Goal: Transaction & Acquisition: Book appointment/travel/reservation

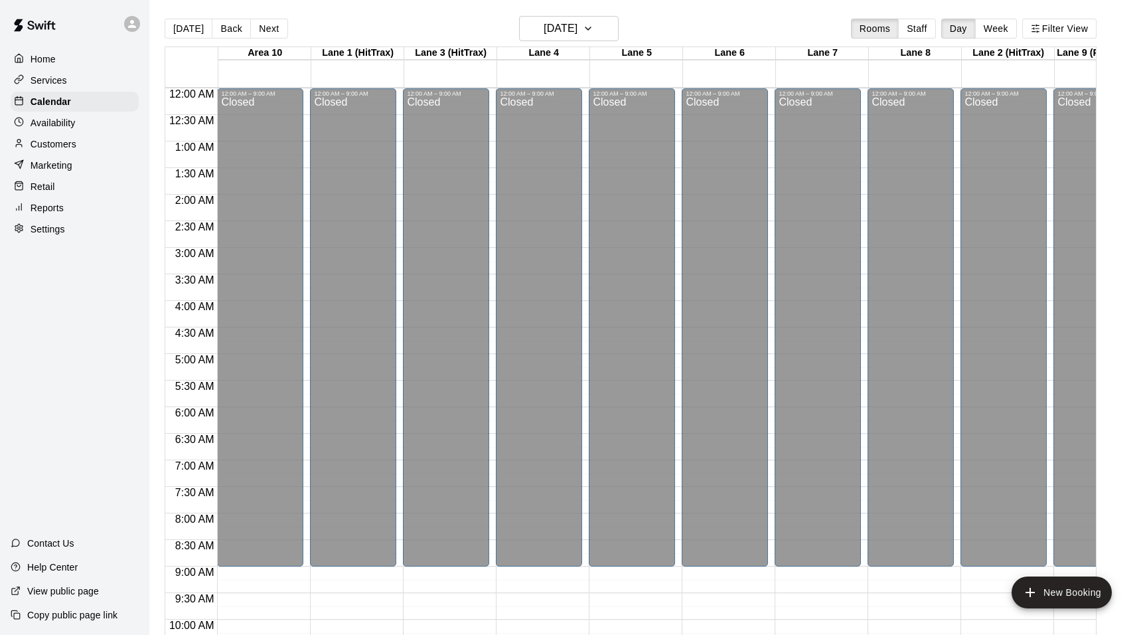
scroll to position [714, 3]
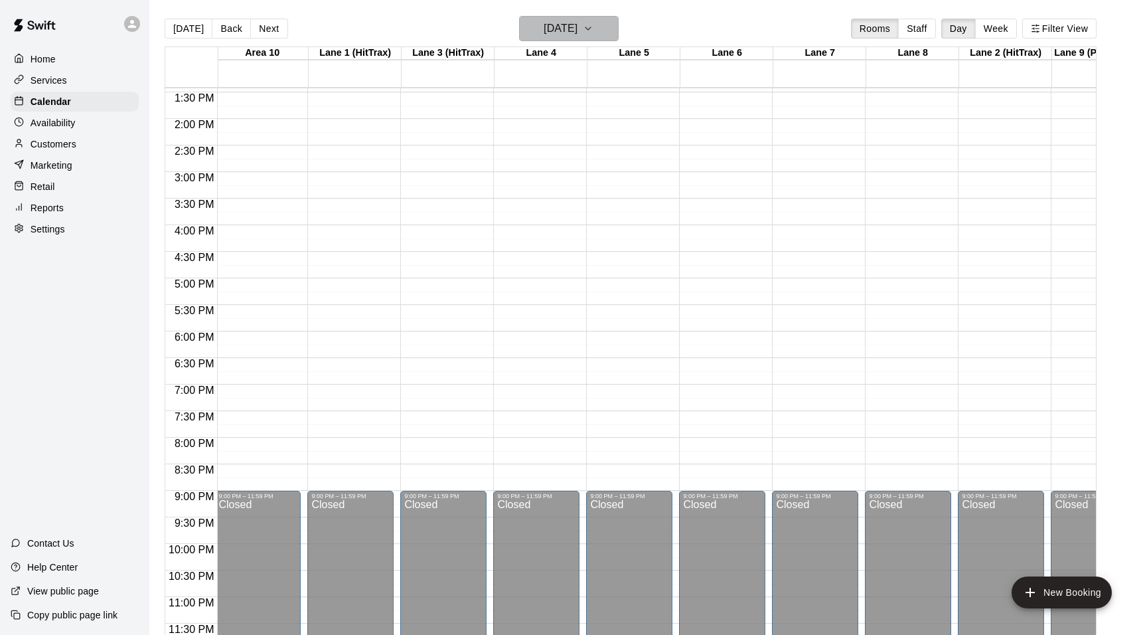
click at [594, 25] on icon "button" at bounding box center [588, 29] width 11 height 16
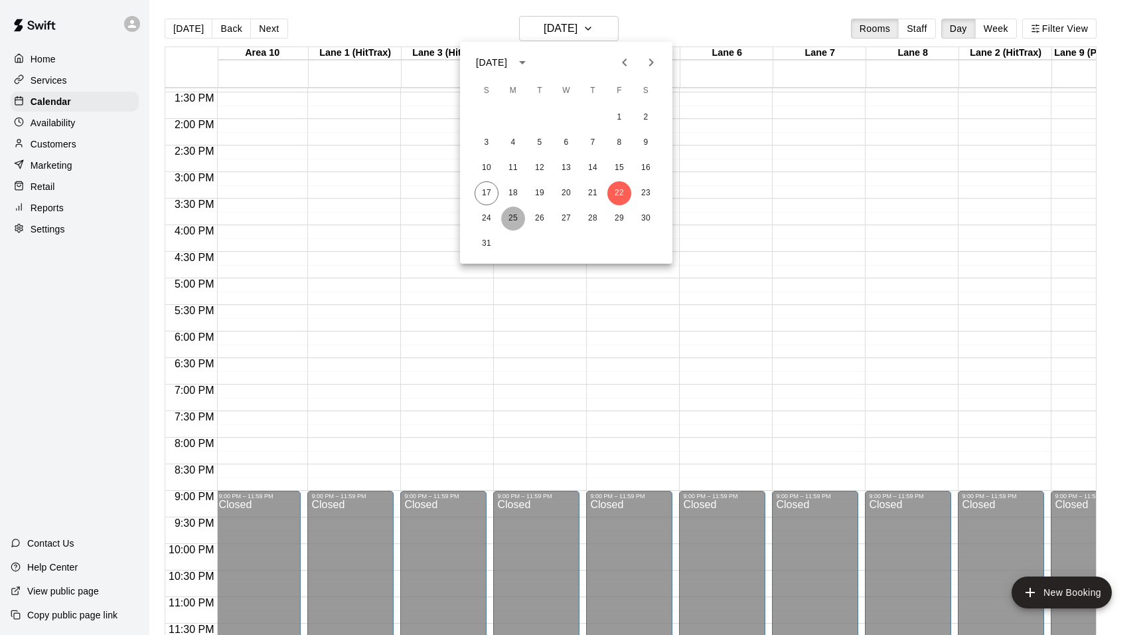
click at [508, 218] on button "25" at bounding box center [513, 218] width 24 height 24
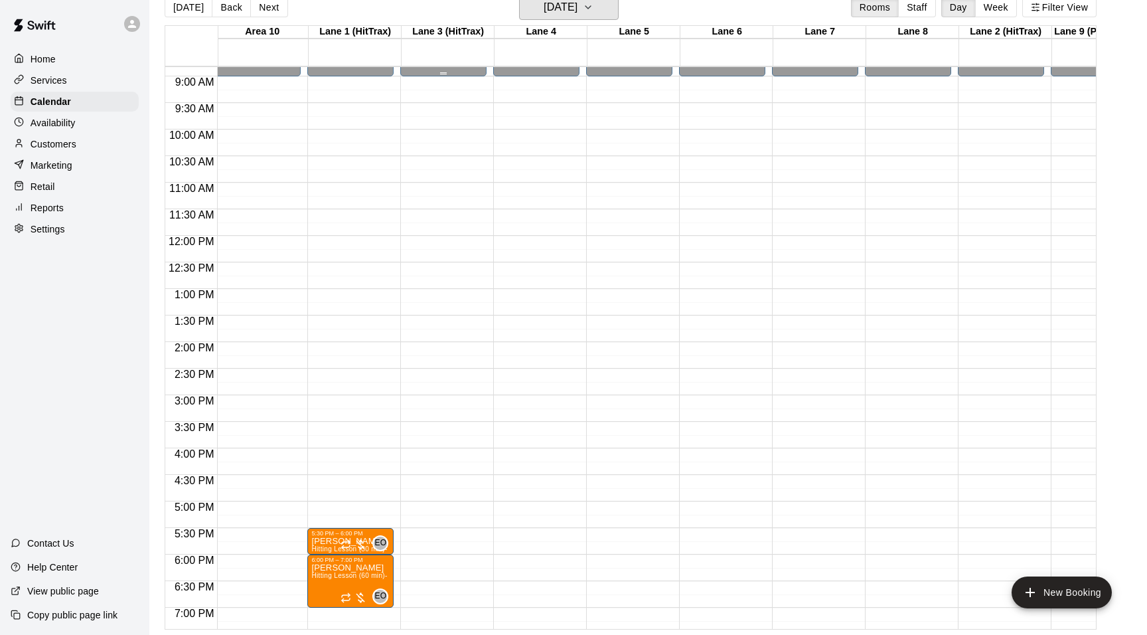
scroll to position [546, 3]
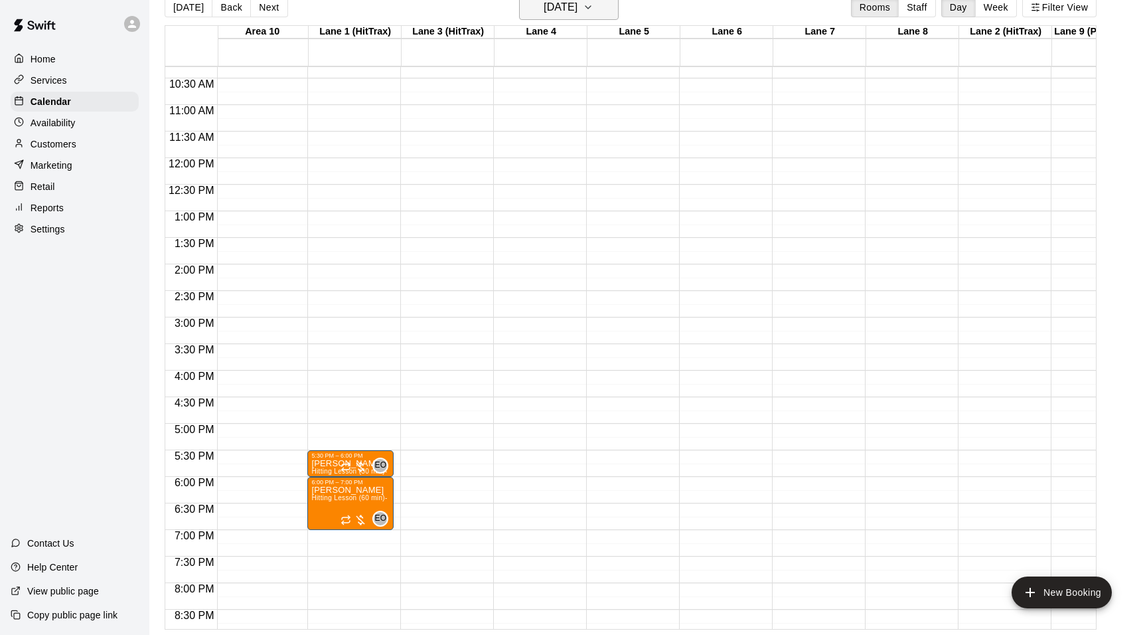
click at [594, 2] on icon "button" at bounding box center [588, 7] width 11 height 16
click at [515, 170] on button "18" at bounding box center [513, 172] width 24 height 24
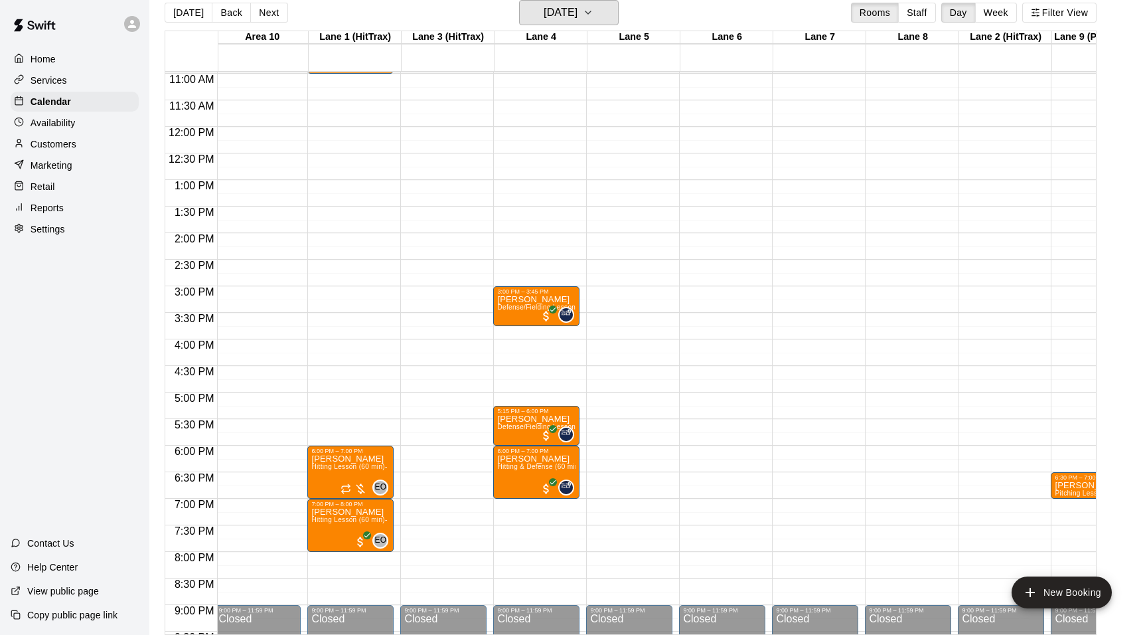
scroll to position [536, 3]
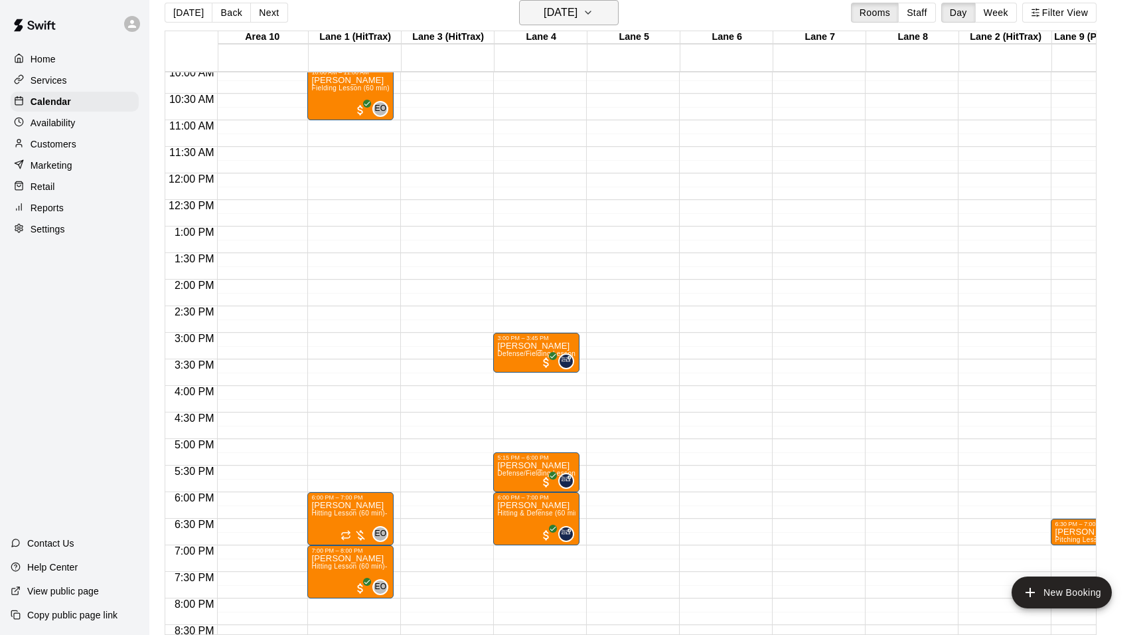
click at [594, 17] on icon "button" at bounding box center [588, 13] width 11 height 16
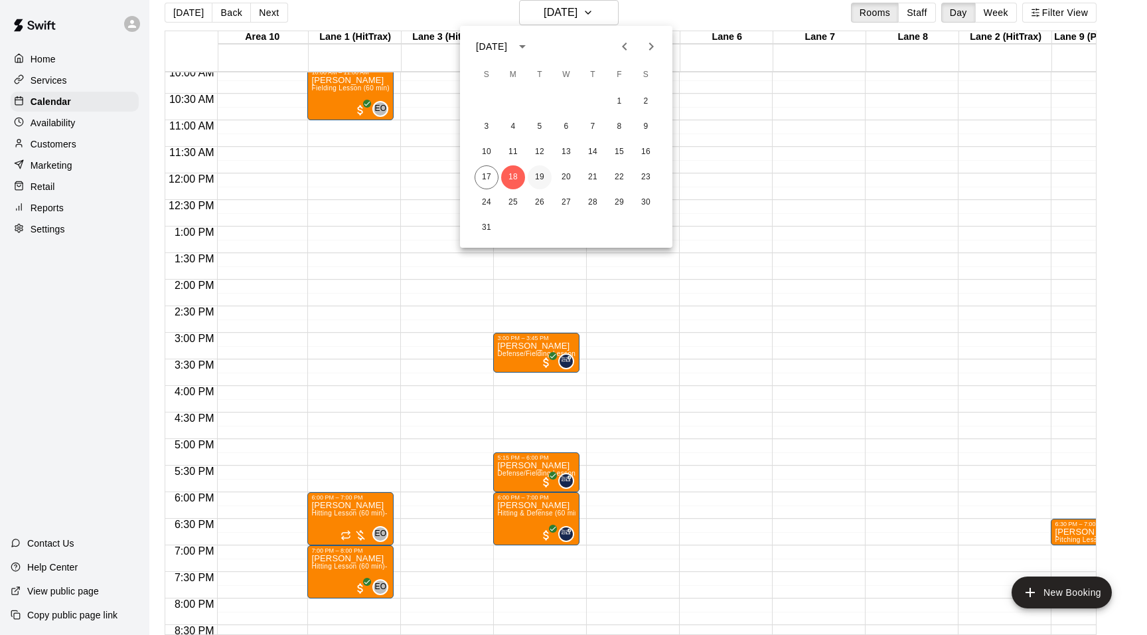
click at [535, 173] on button "19" at bounding box center [540, 177] width 24 height 24
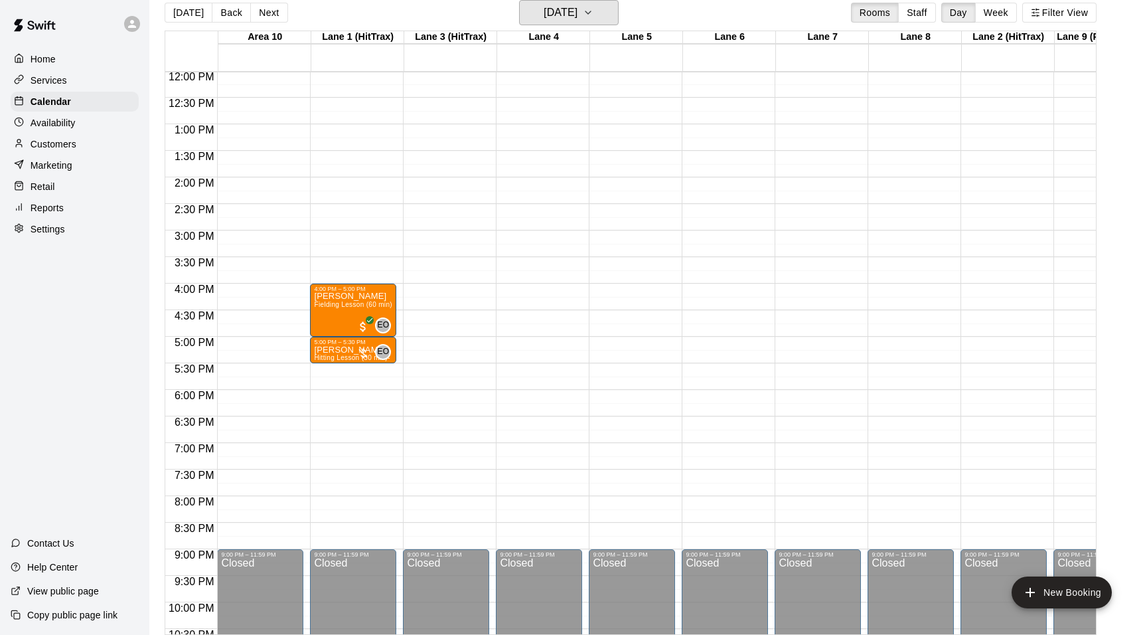
scroll to position [640, 0]
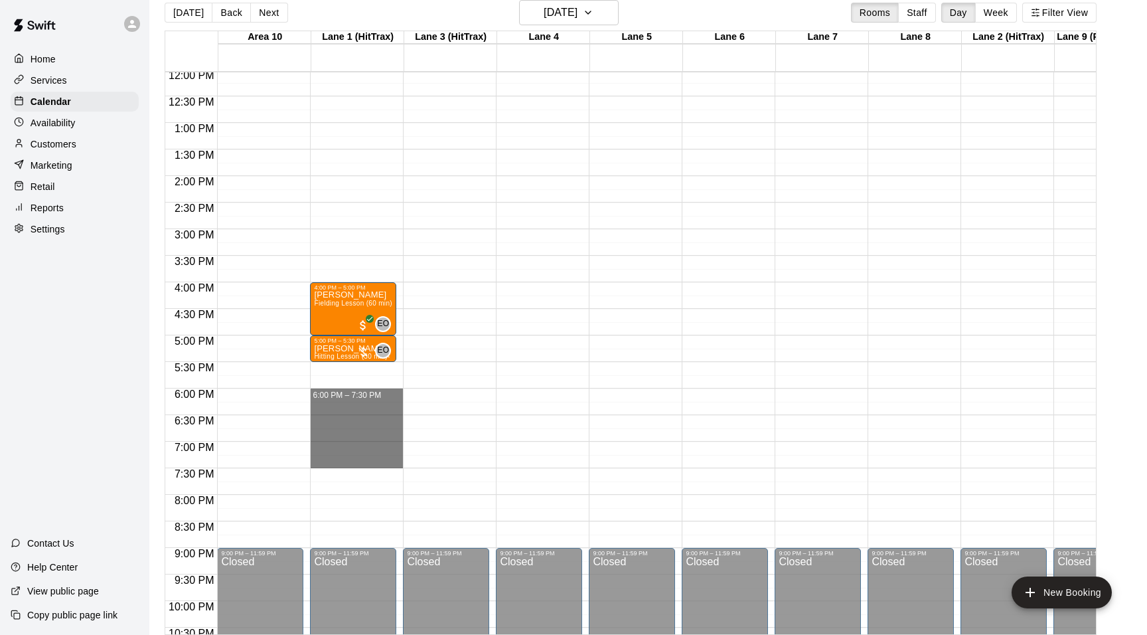
drag, startPoint x: 350, startPoint y: 397, endPoint x: 351, endPoint y: 461, distance: 63.7
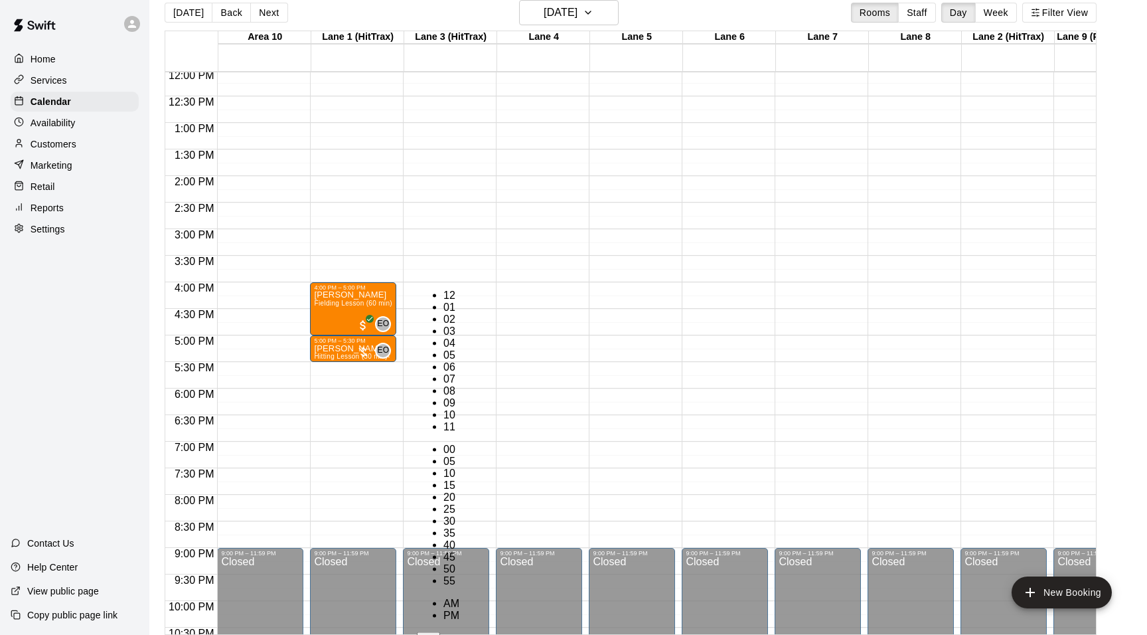
scroll to position [0, 0]
click at [459, 443] on li "00" at bounding box center [451, 449] width 16 height 12
type input "********"
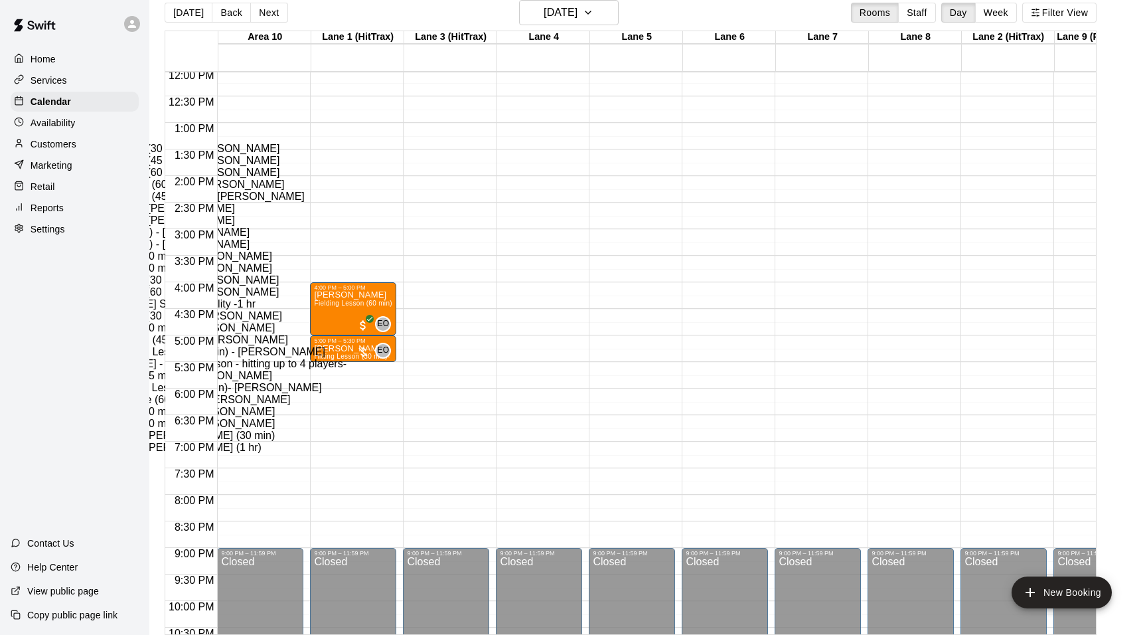
scroll to position [54, 0]
click at [382, 274] on li "Hitting Lesson (60 min)- [PERSON_NAME]" at bounding box center [225, 268] width 313 height 12
type input "**********"
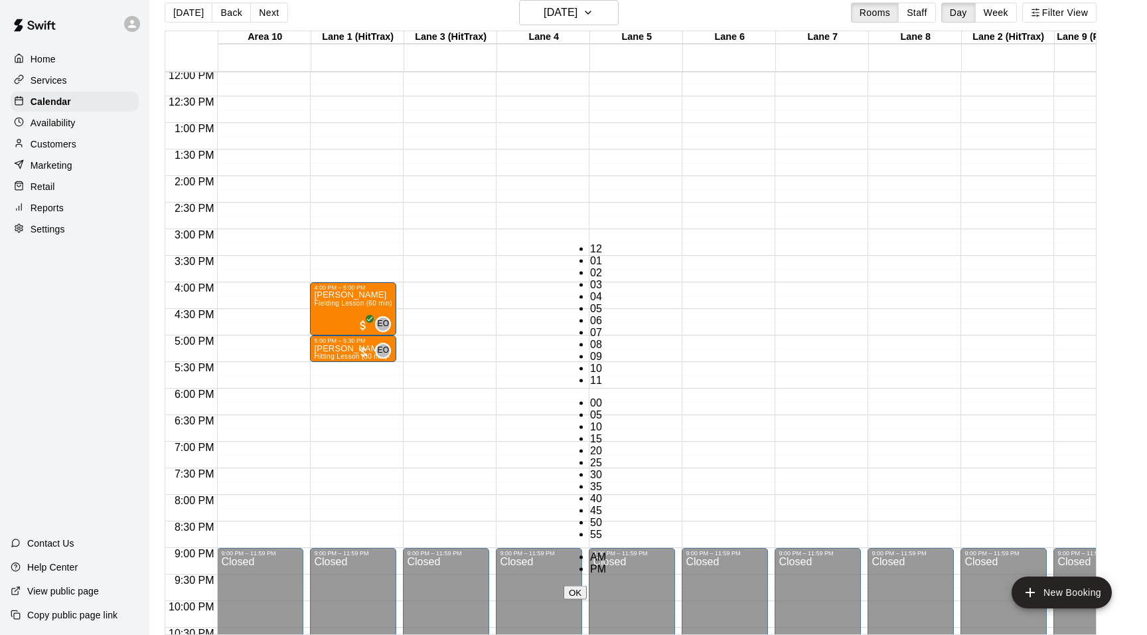
scroll to position [72, 0]
click at [606, 469] on li "30" at bounding box center [598, 475] width 16 height 12
type input "********"
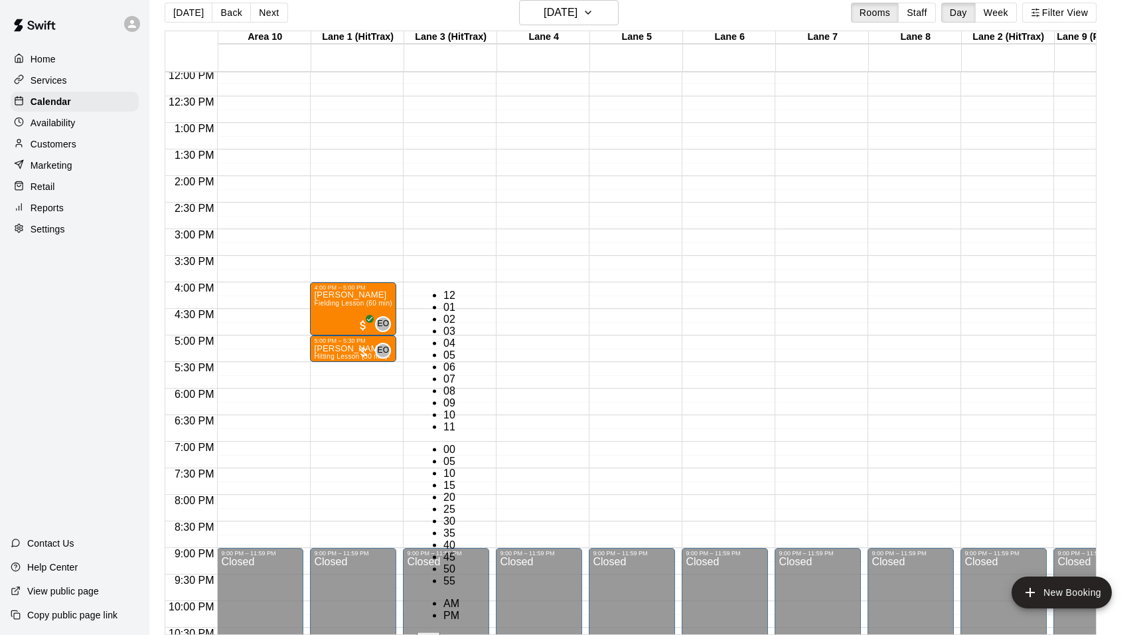
scroll to position [24, 0]
click at [459, 515] on li "30" at bounding box center [451, 521] width 16 height 12
type input "********"
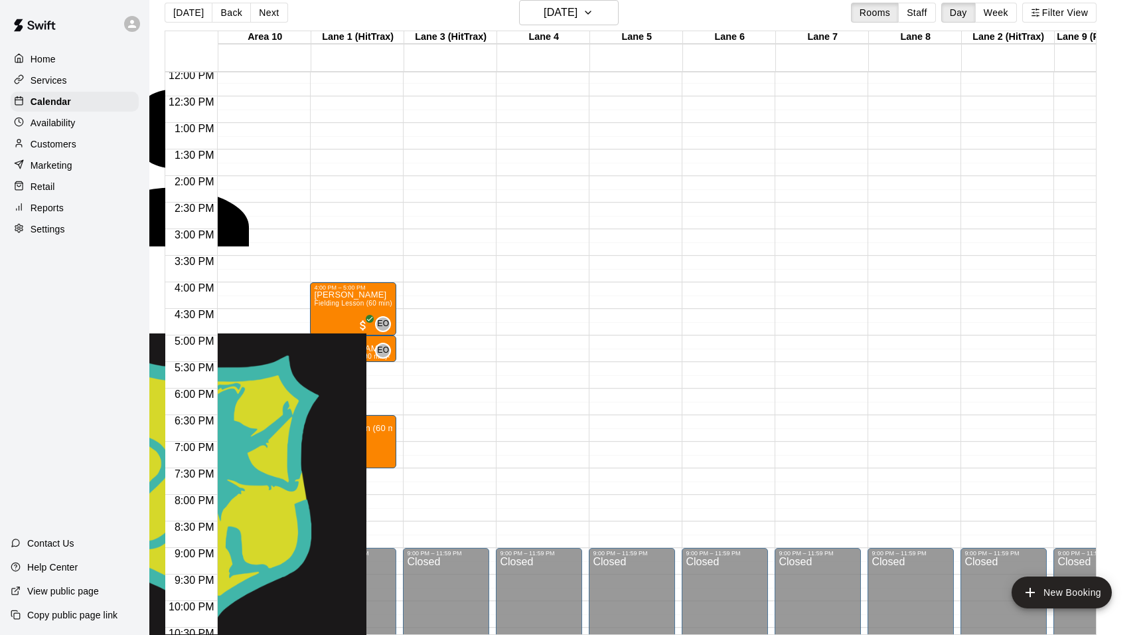
click at [366, 264] on li "[PERSON_NAME] Instructor" at bounding box center [209, 191] width 313 height 283
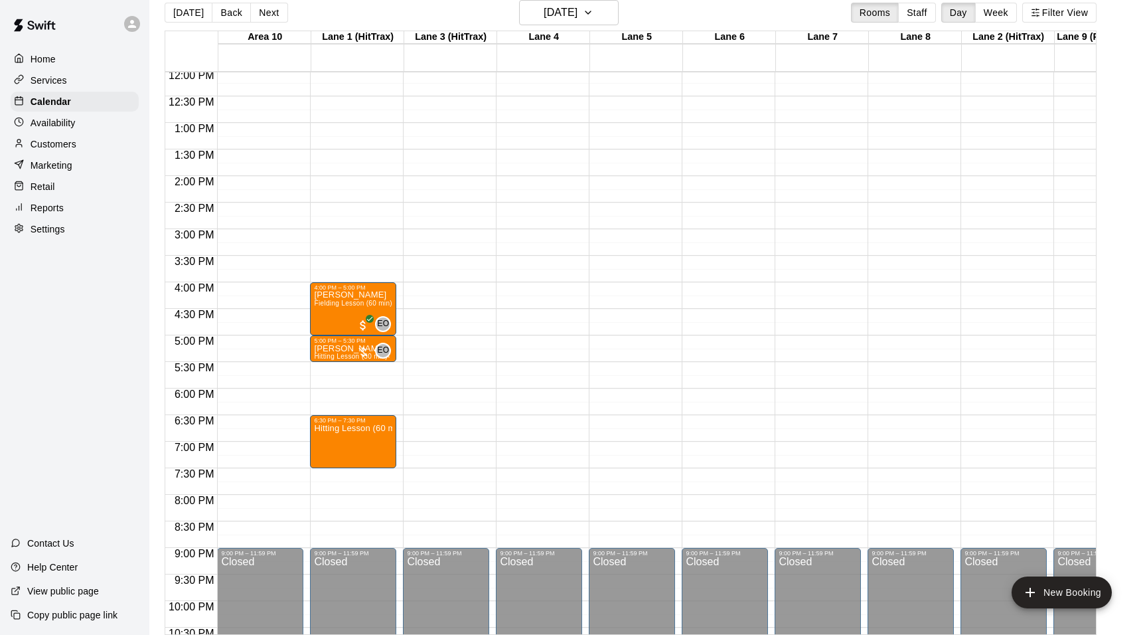
type input "****"
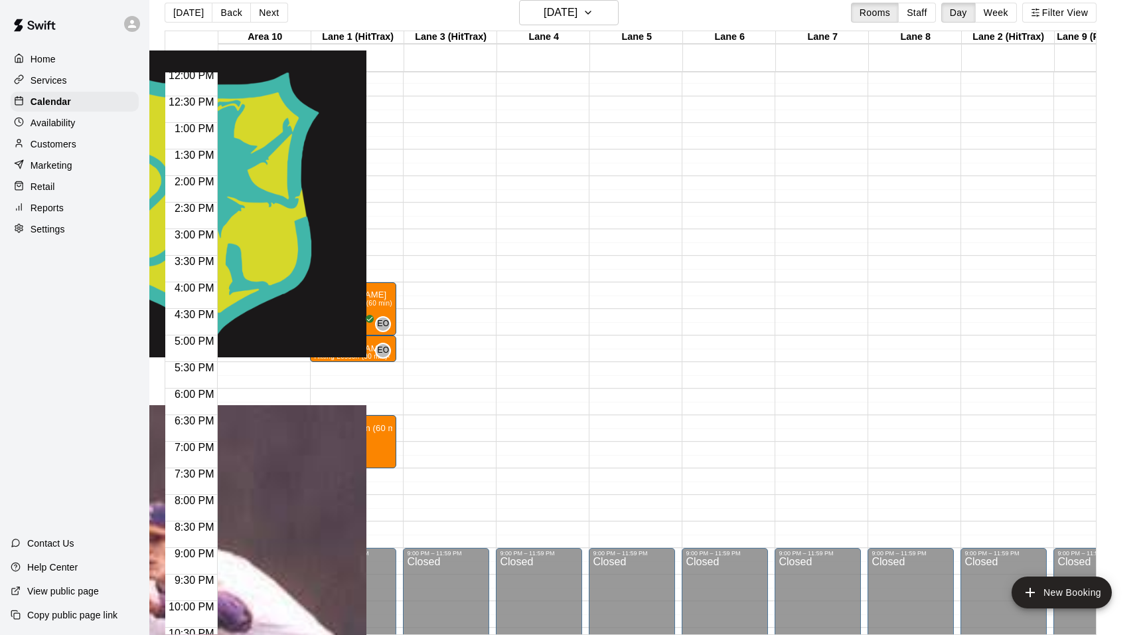
scroll to position [23, 0]
type input "**"
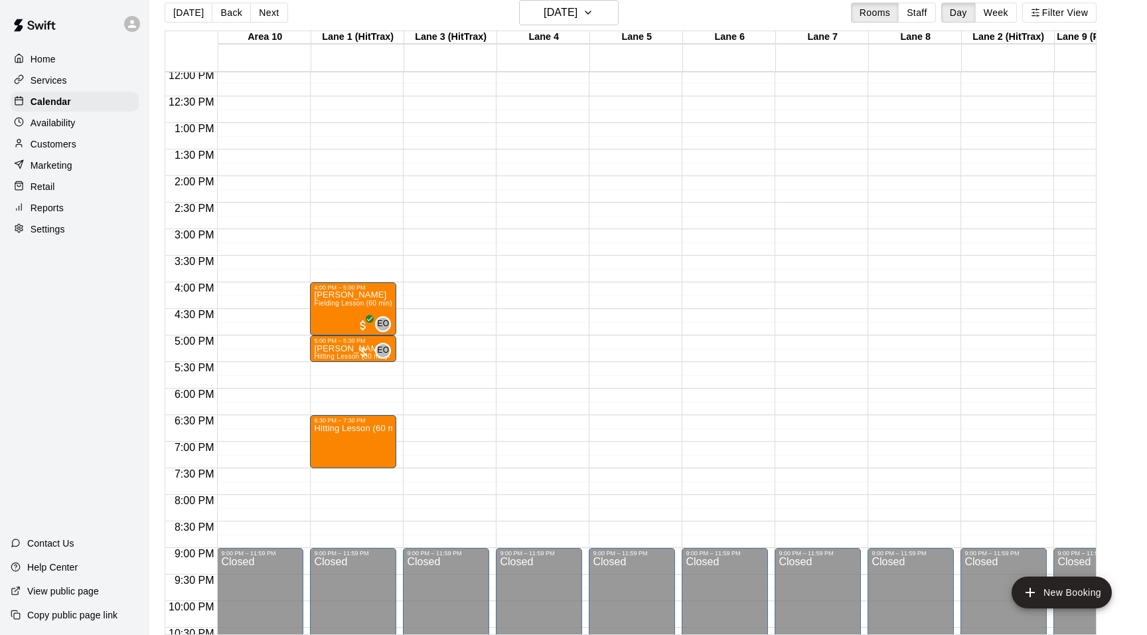
click at [44, 57] on p "Home" at bounding box center [43, 58] width 25 height 13
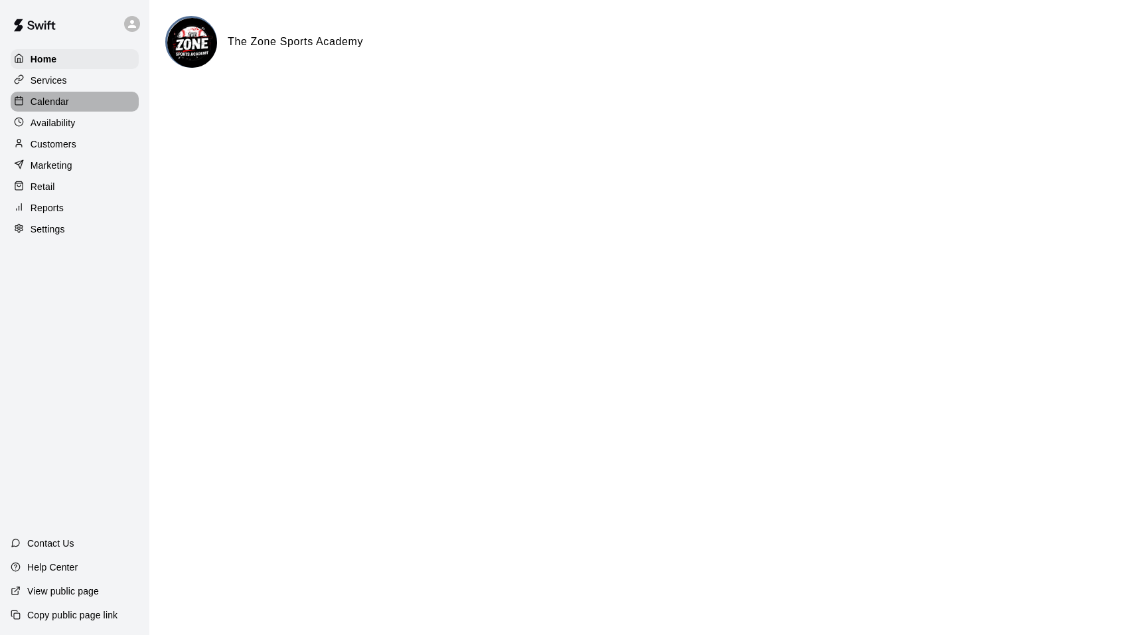
click at [44, 98] on p "Calendar" at bounding box center [50, 101] width 39 height 13
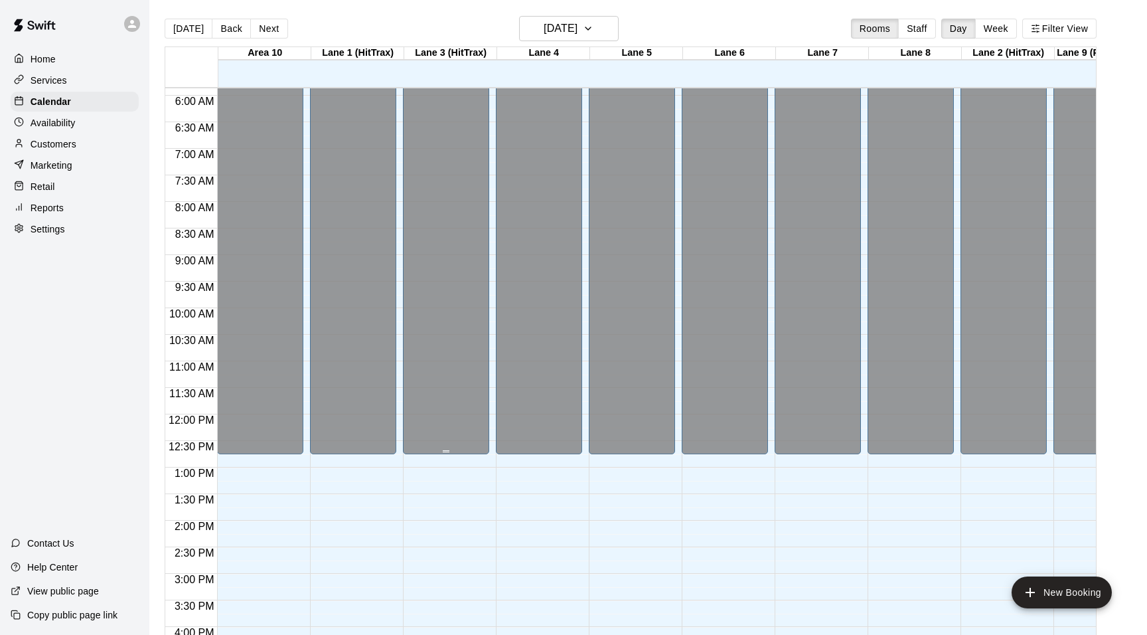
scroll to position [216, 0]
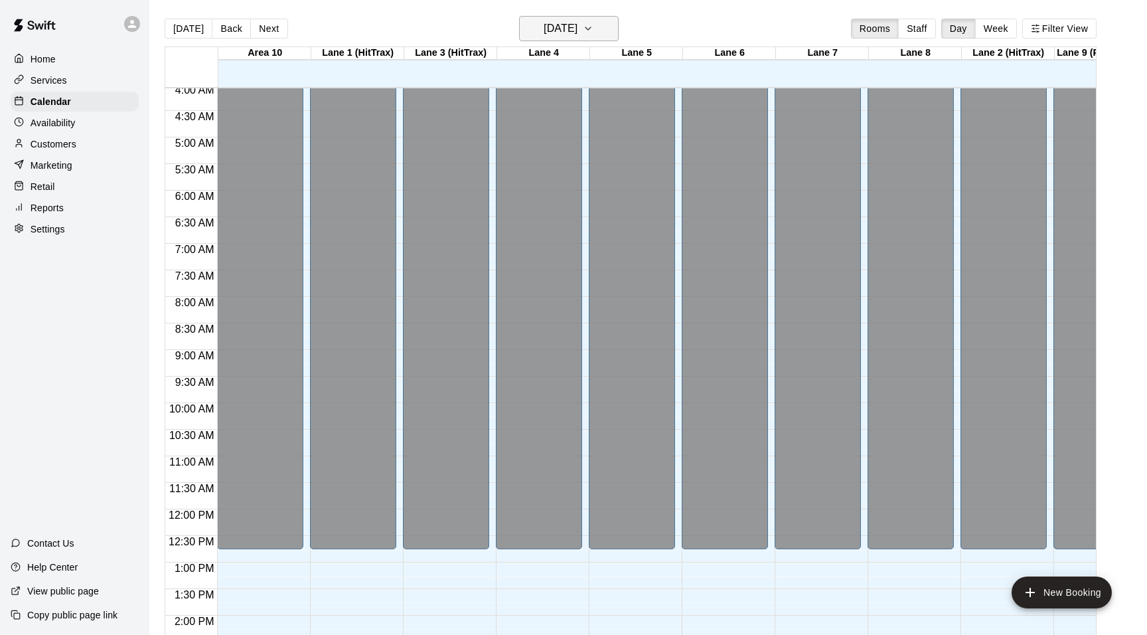
click at [594, 23] on icon "button" at bounding box center [588, 29] width 11 height 16
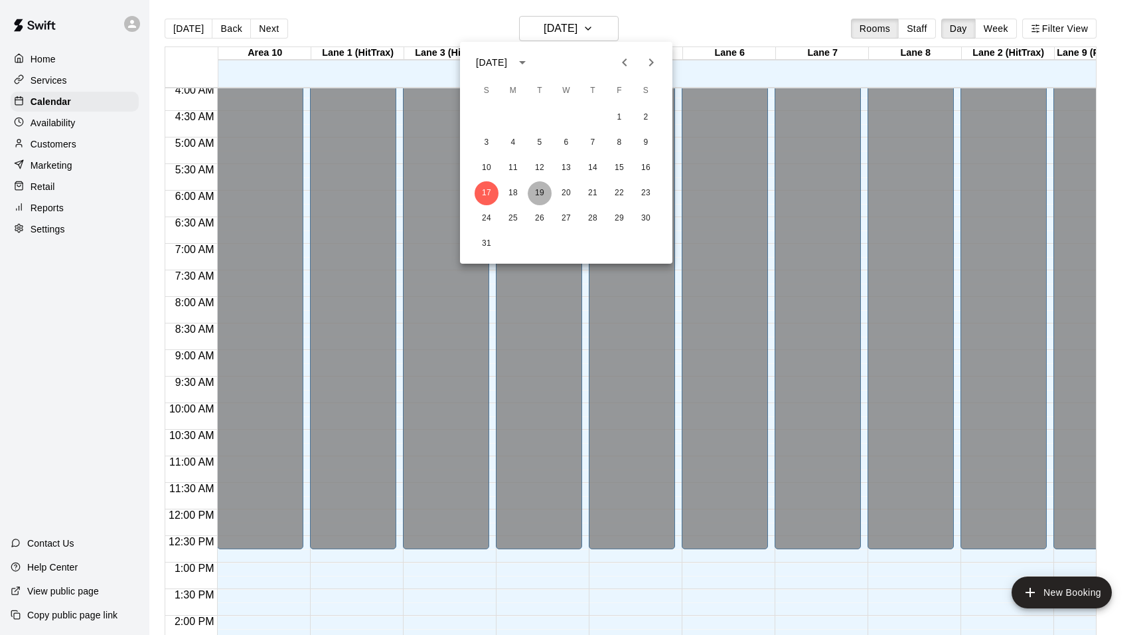
click at [536, 190] on button "19" at bounding box center [540, 193] width 24 height 24
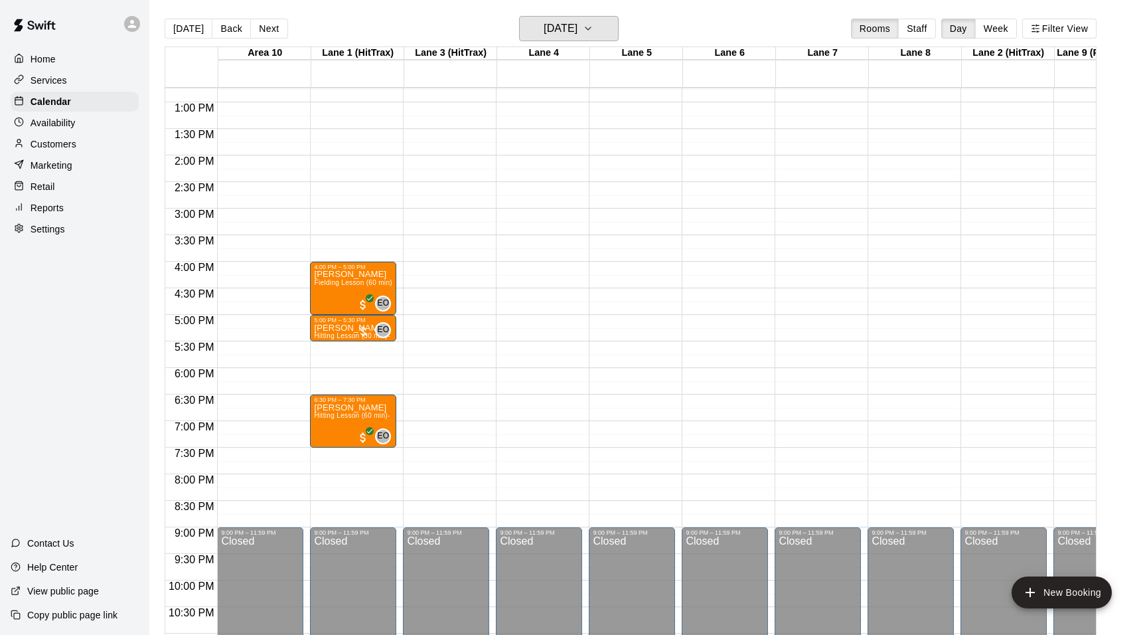
scroll to position [706, 0]
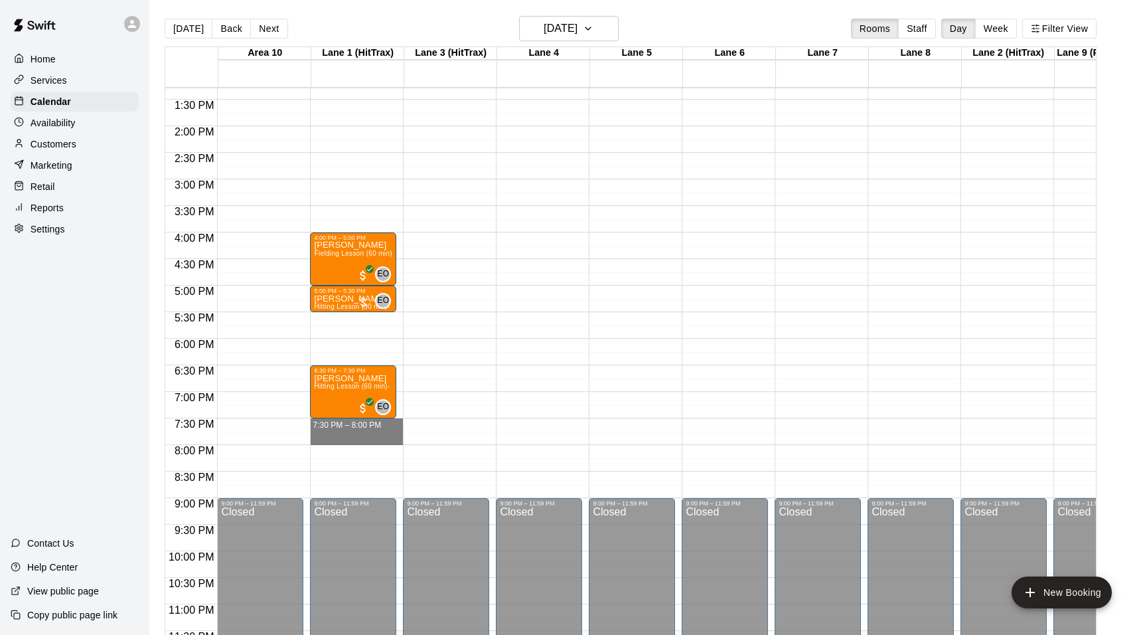
drag, startPoint x: 351, startPoint y: 420, endPoint x: 351, endPoint y: 443, distance: 22.6
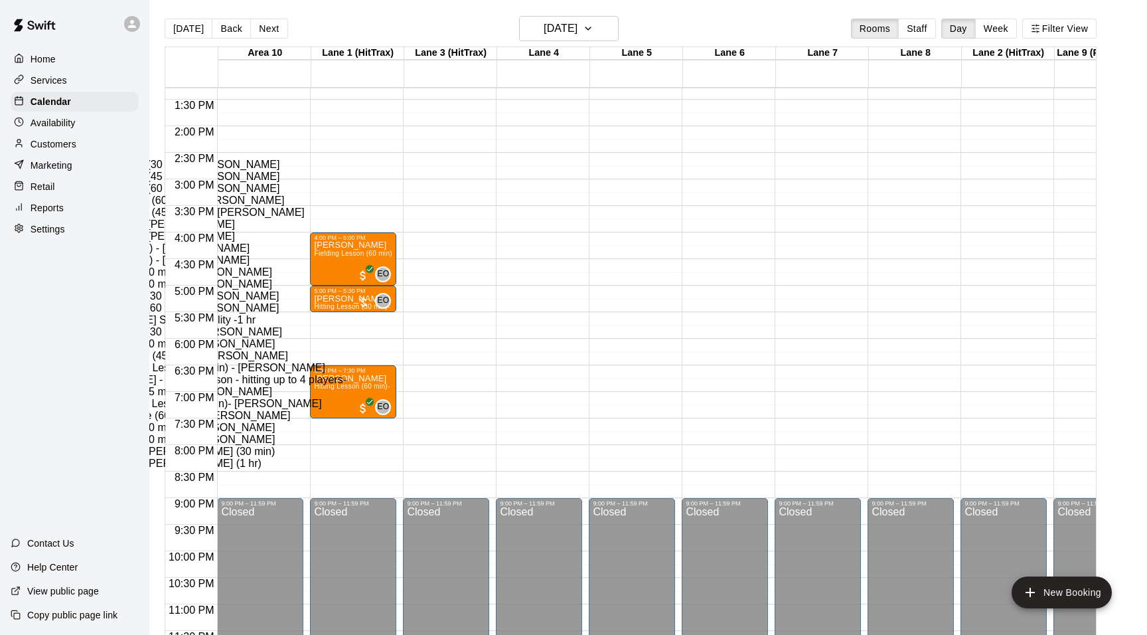
scroll to position [148, 0]
click at [382, 266] on li "Hitting Lesson (30 min)- [PERSON_NAME]" at bounding box center [225, 272] width 313 height 12
type input "**********"
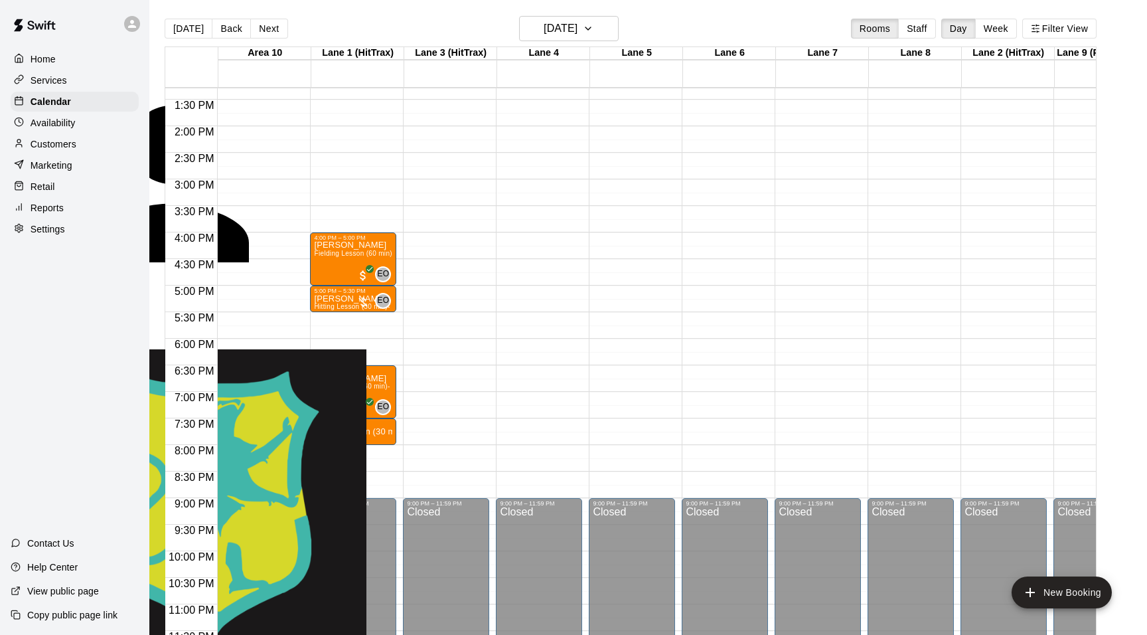
click at [366, 315] on div "[PERSON_NAME] Instructor" at bounding box center [209, 332] width 313 height 35
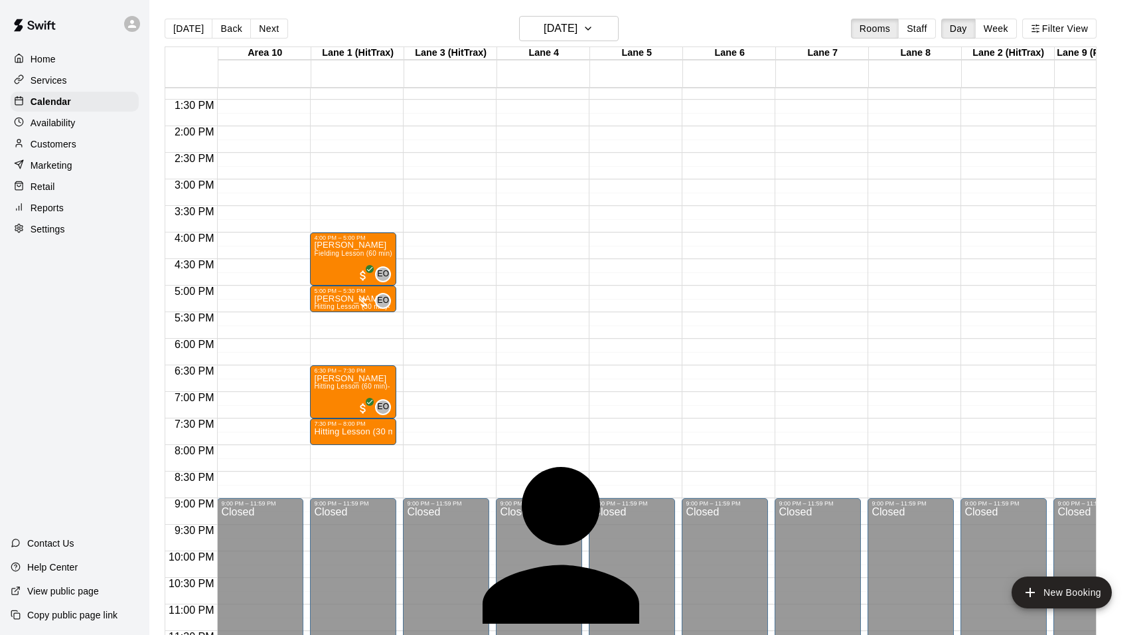
type input "*"
type input "****"
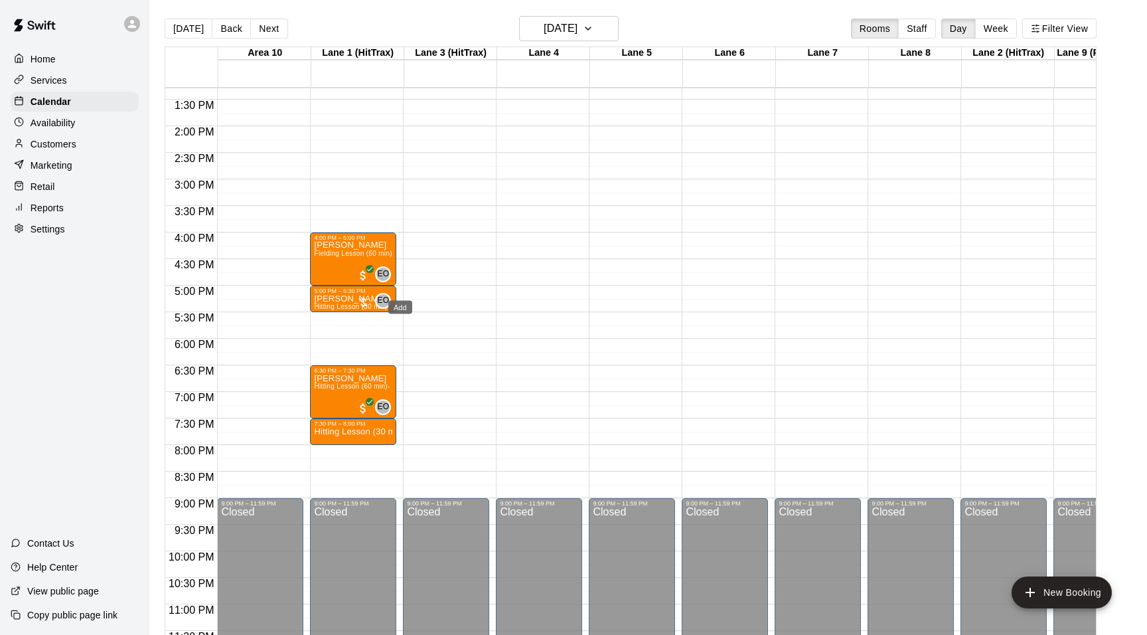
click at [63, 56] on div "Home" at bounding box center [75, 59] width 128 height 20
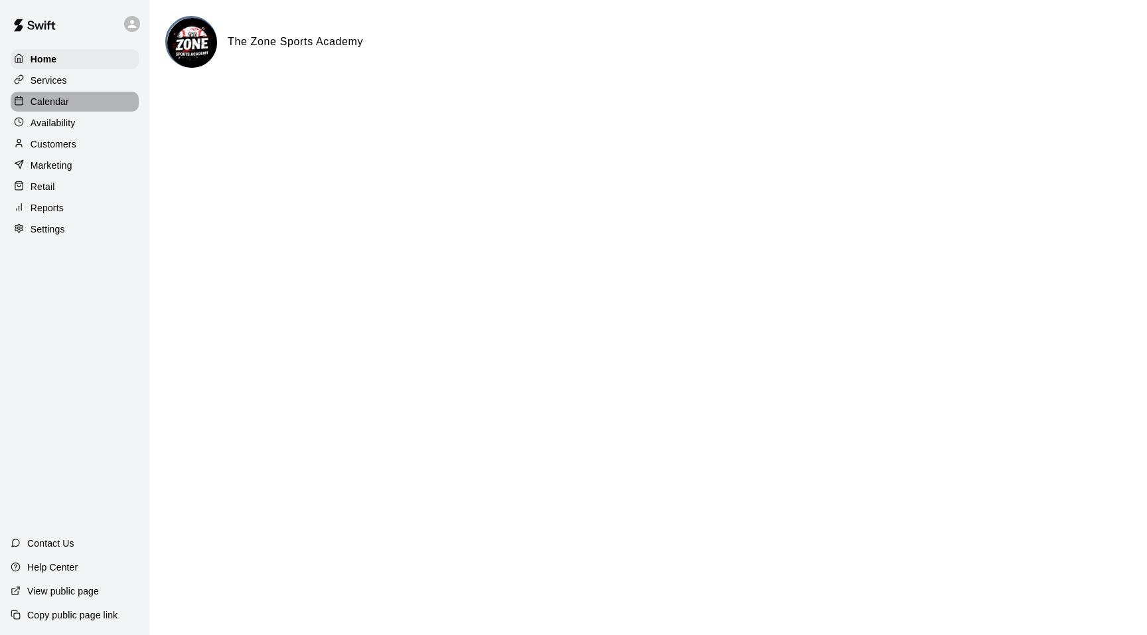
click at [62, 102] on p "Calendar" at bounding box center [50, 101] width 39 height 13
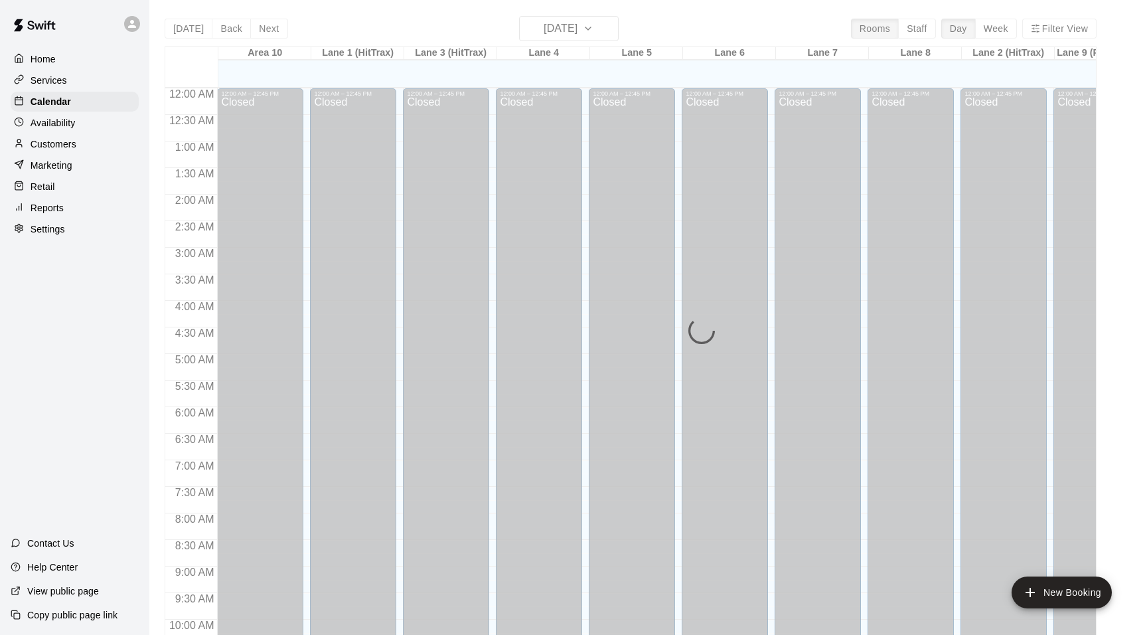
scroll to position [674, 0]
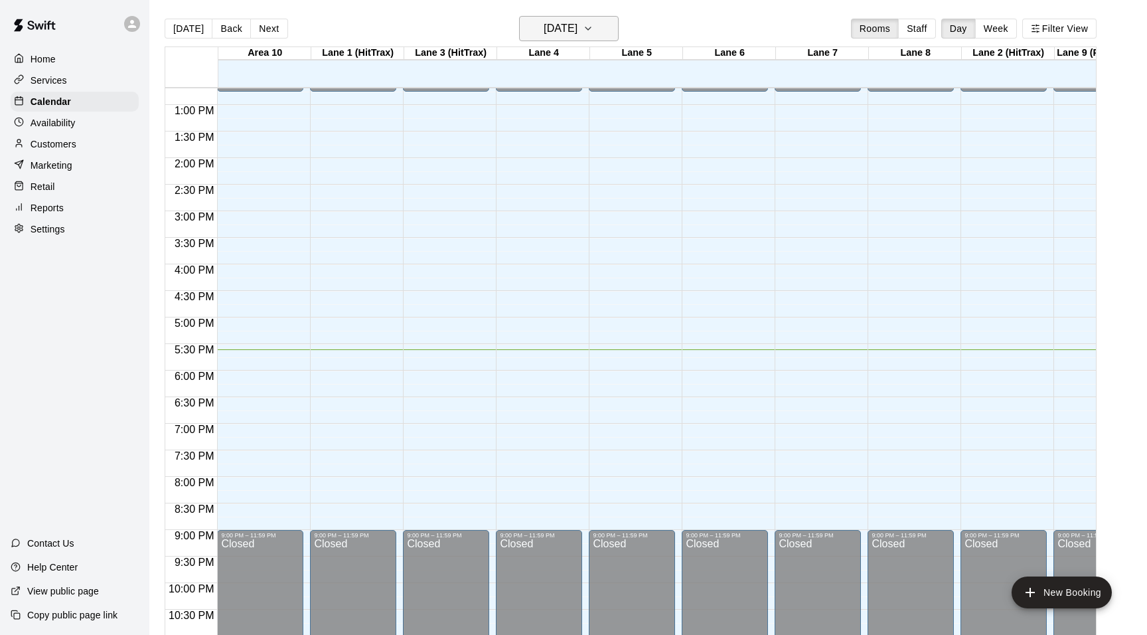
click at [594, 31] on icon "button" at bounding box center [588, 29] width 11 height 16
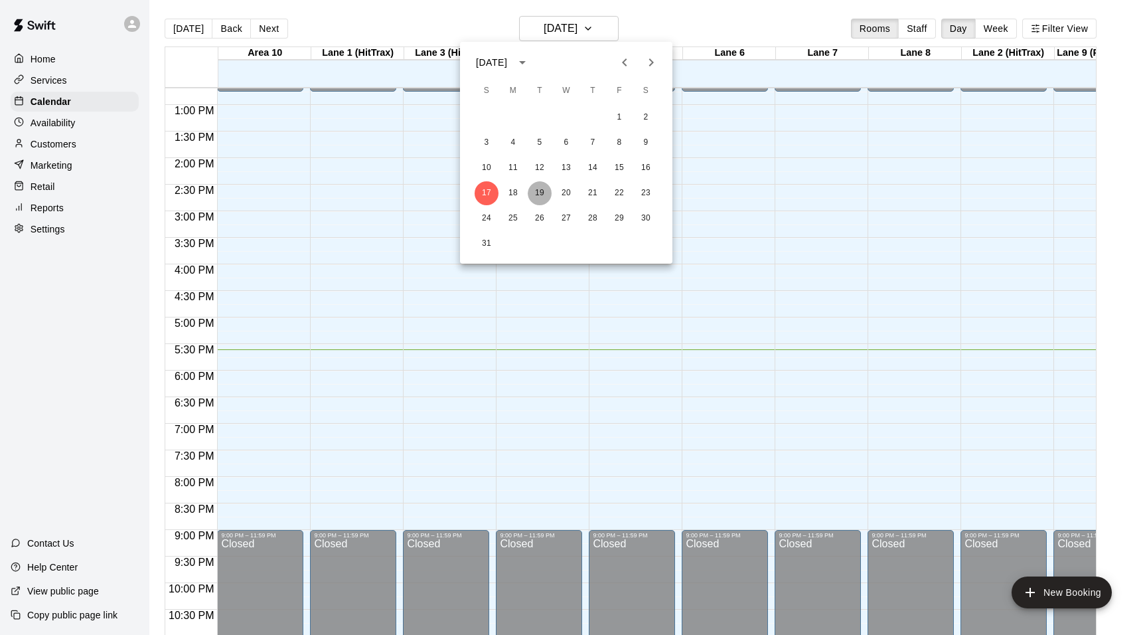
click at [536, 190] on button "19" at bounding box center [540, 193] width 24 height 24
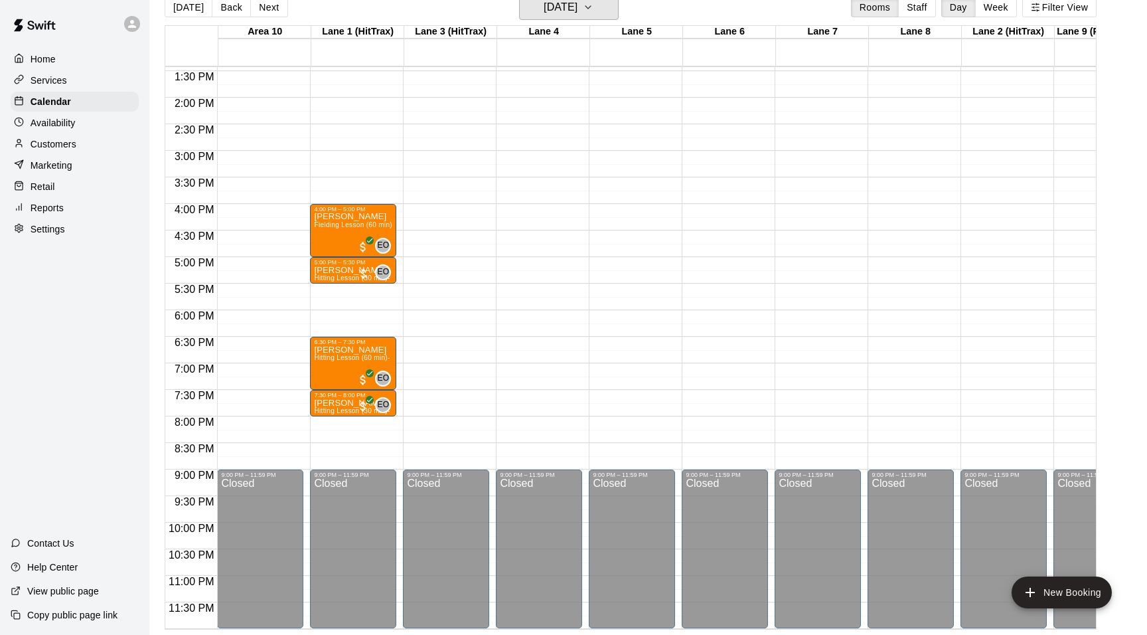
scroll to position [714, 0]
click at [594, 12] on icon "button" at bounding box center [588, 7] width 11 height 16
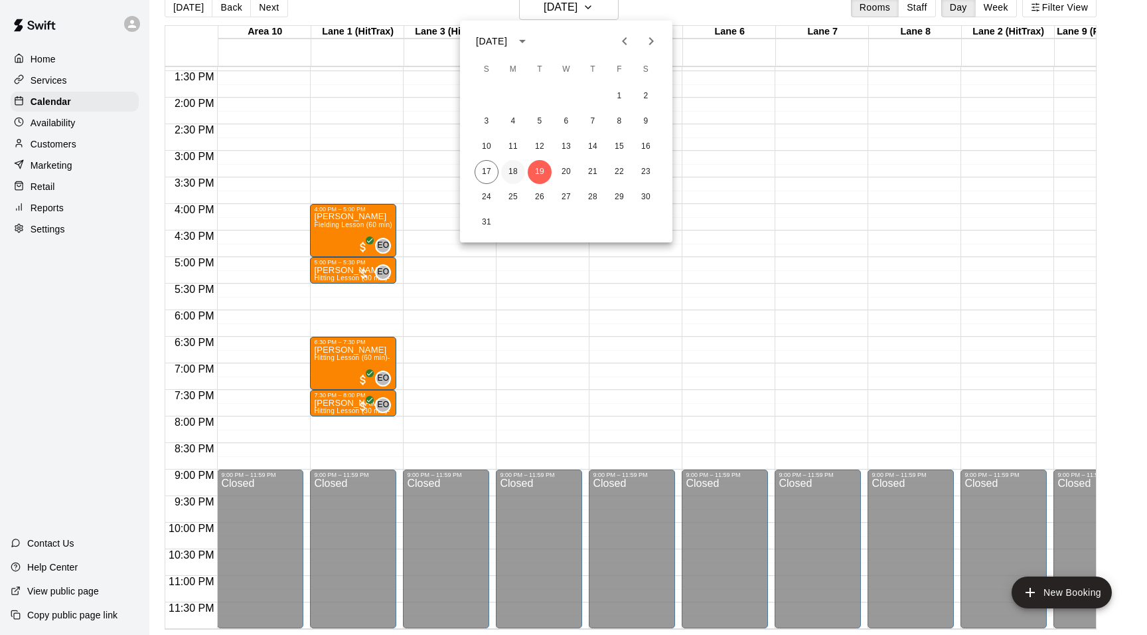
click at [523, 165] on button "18" at bounding box center [513, 172] width 24 height 24
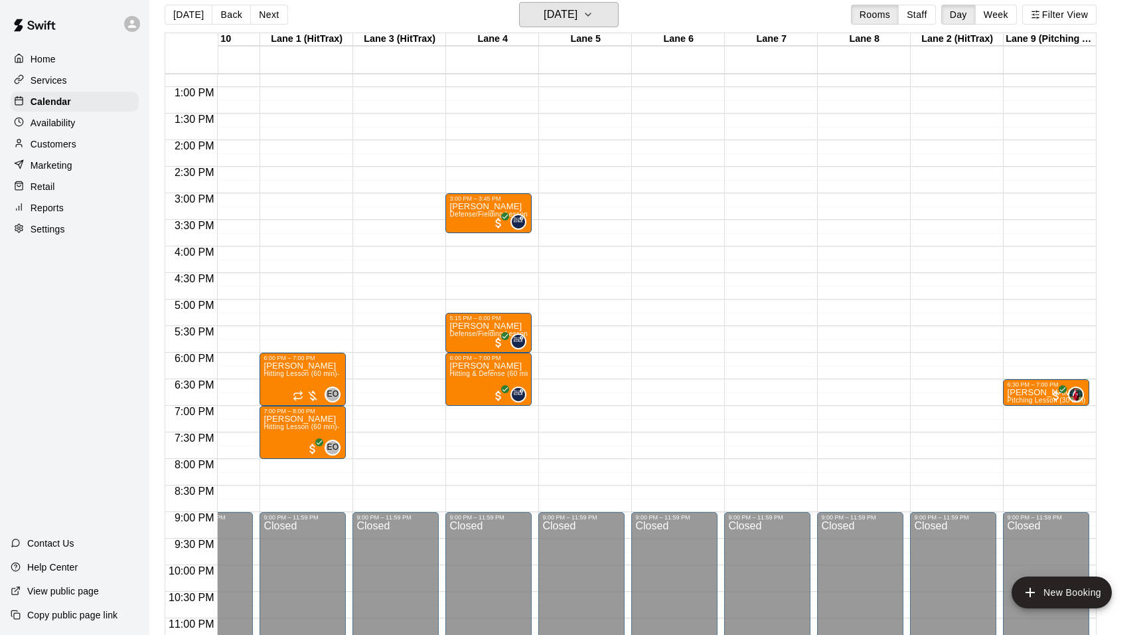
scroll to position [680, 51]
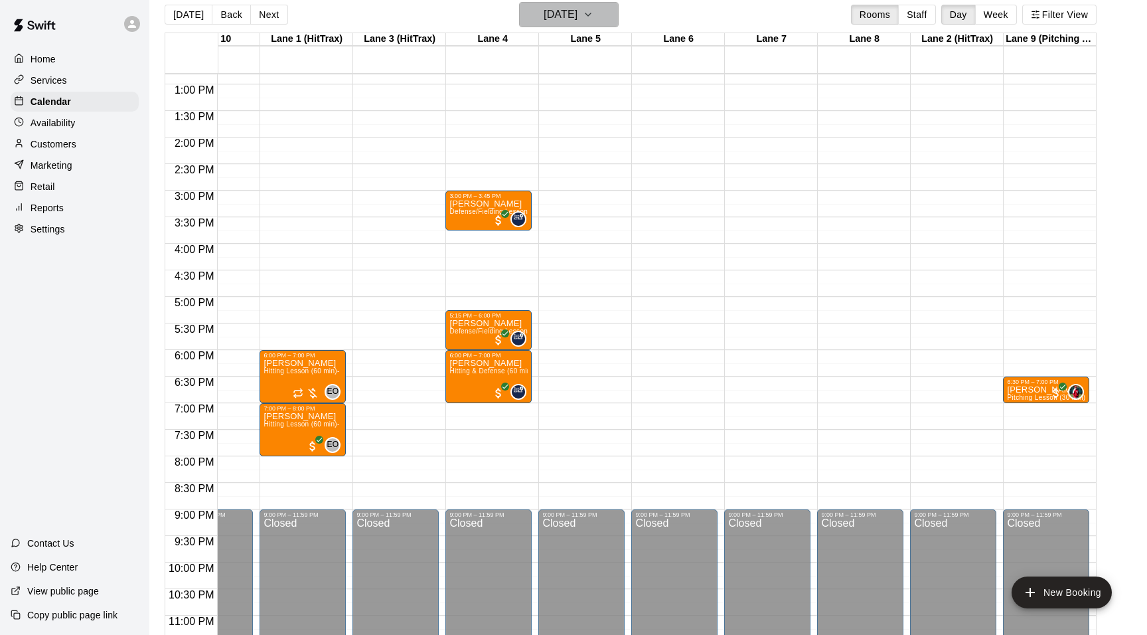
click at [594, 13] on icon "button" at bounding box center [588, 15] width 11 height 16
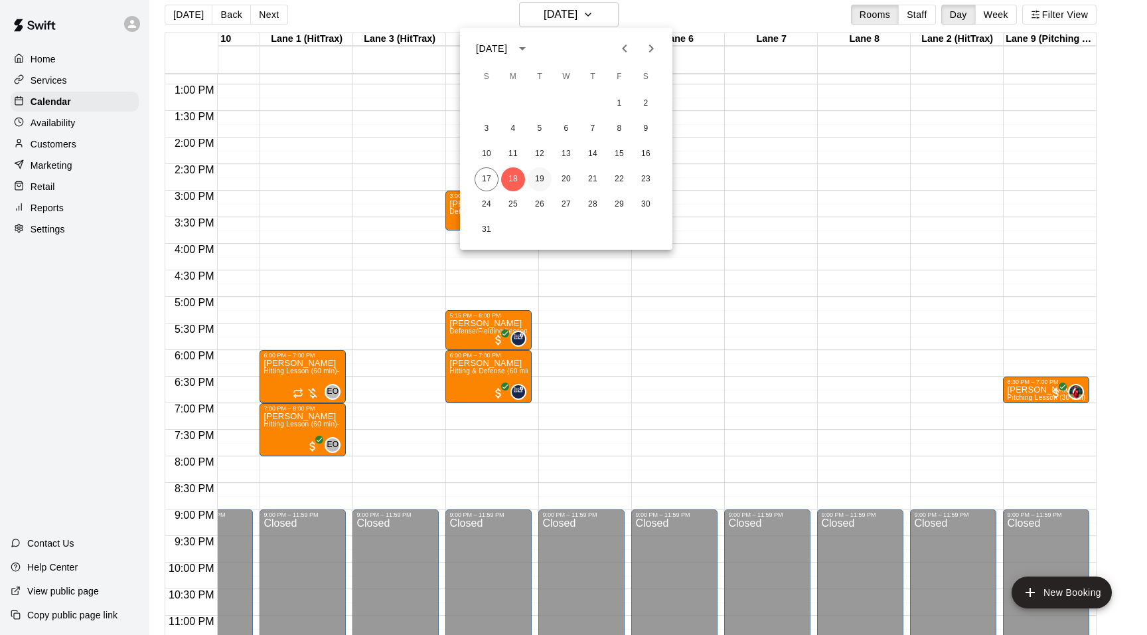
click at [534, 177] on button "19" at bounding box center [540, 179] width 24 height 24
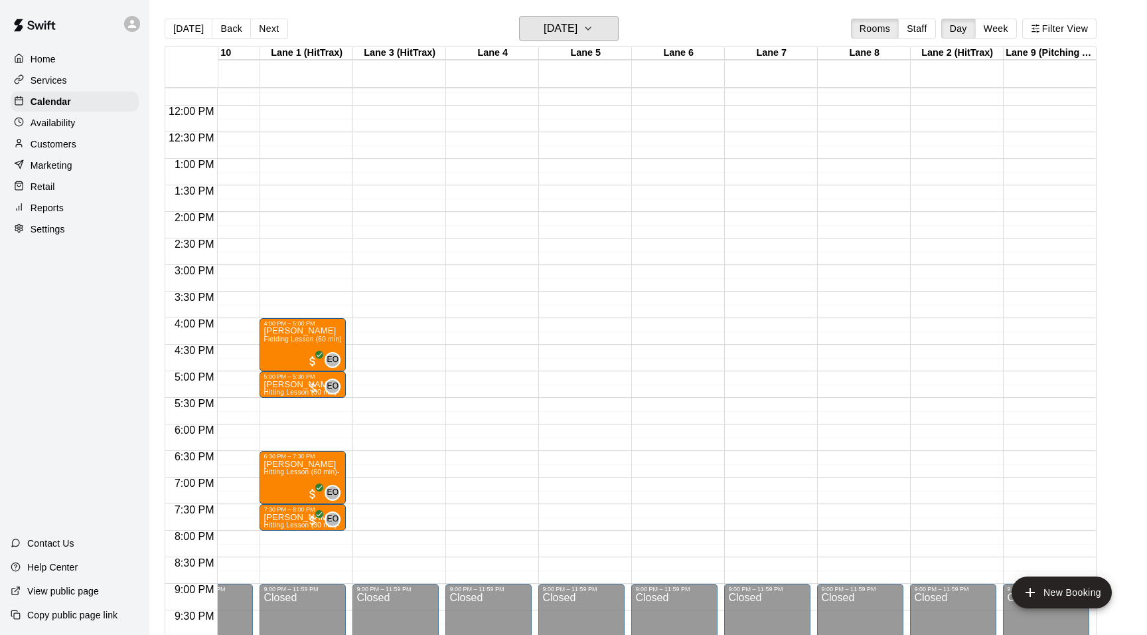
scroll to position [0, 0]
click at [594, 27] on icon "button" at bounding box center [588, 29] width 11 height 16
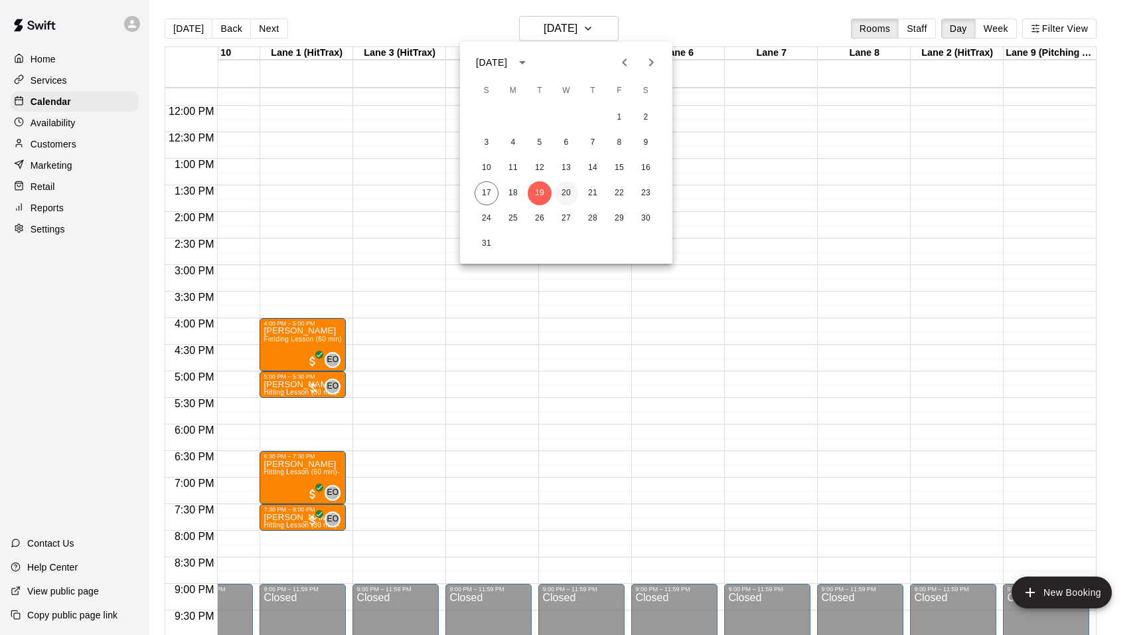
click at [569, 191] on button "20" at bounding box center [566, 193] width 24 height 24
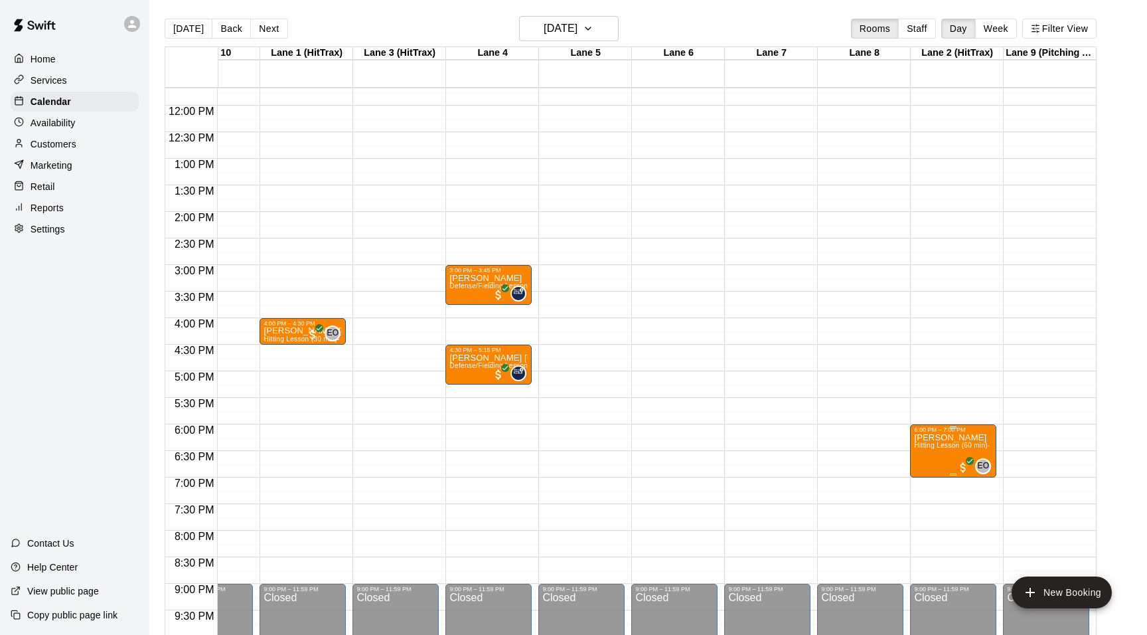
click at [939, 449] on span "Hitting Lesson (60 min)- [PERSON_NAME]" at bounding box center [981, 444] width 135 height 7
click at [930, 460] on img "edit" at bounding box center [937, 452] width 15 height 15
click at [925, 443] on span "Hitting Lesson (60 min)- [PERSON_NAME]" at bounding box center [981, 444] width 135 height 7
click at [919, 460] on icon "edit" at bounding box center [919, 460] width 0 height 0
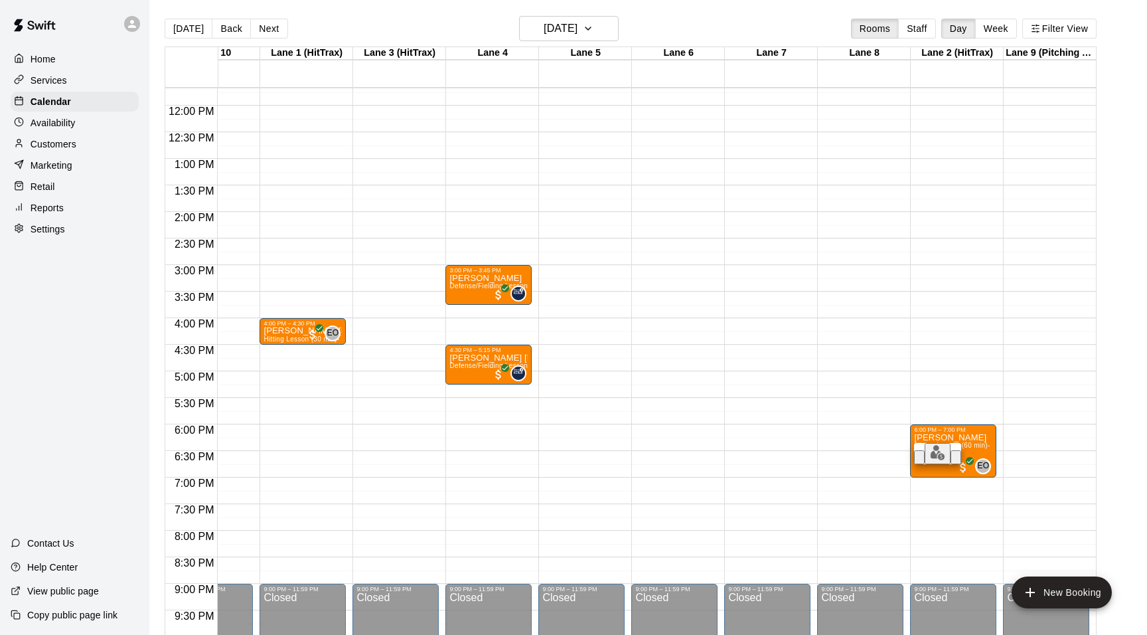
type input "**********"
click at [366, 477] on li "Lane 1 (HitTrax)" at bounding box center [209, 483] width 313 height 12
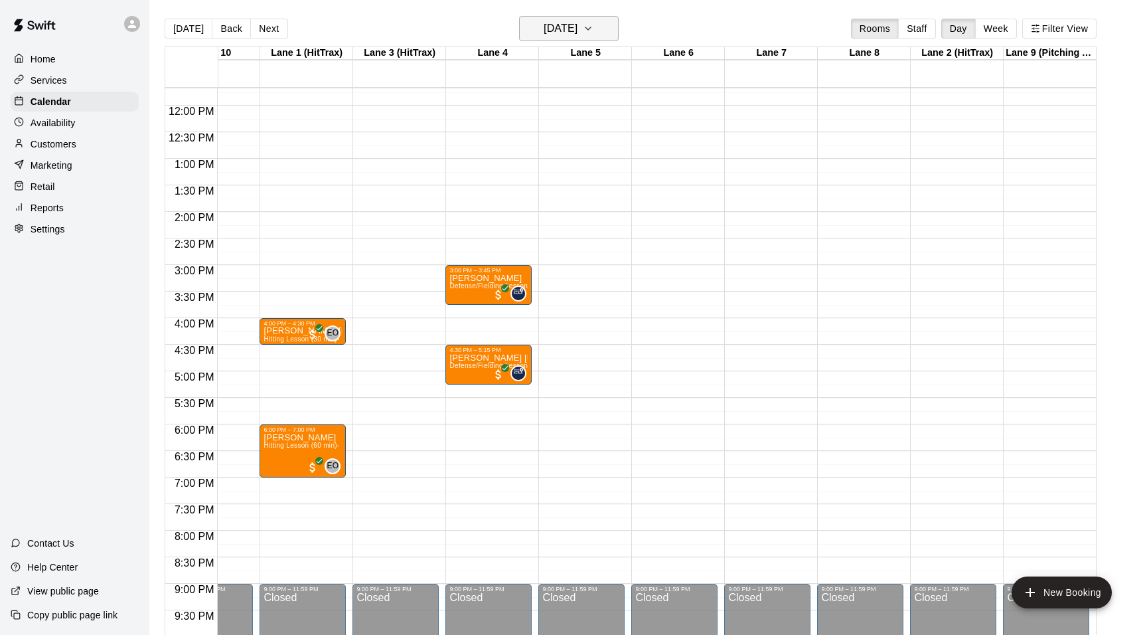
click at [594, 29] on icon "button" at bounding box center [588, 29] width 11 height 16
click at [593, 192] on button "21" at bounding box center [593, 193] width 24 height 24
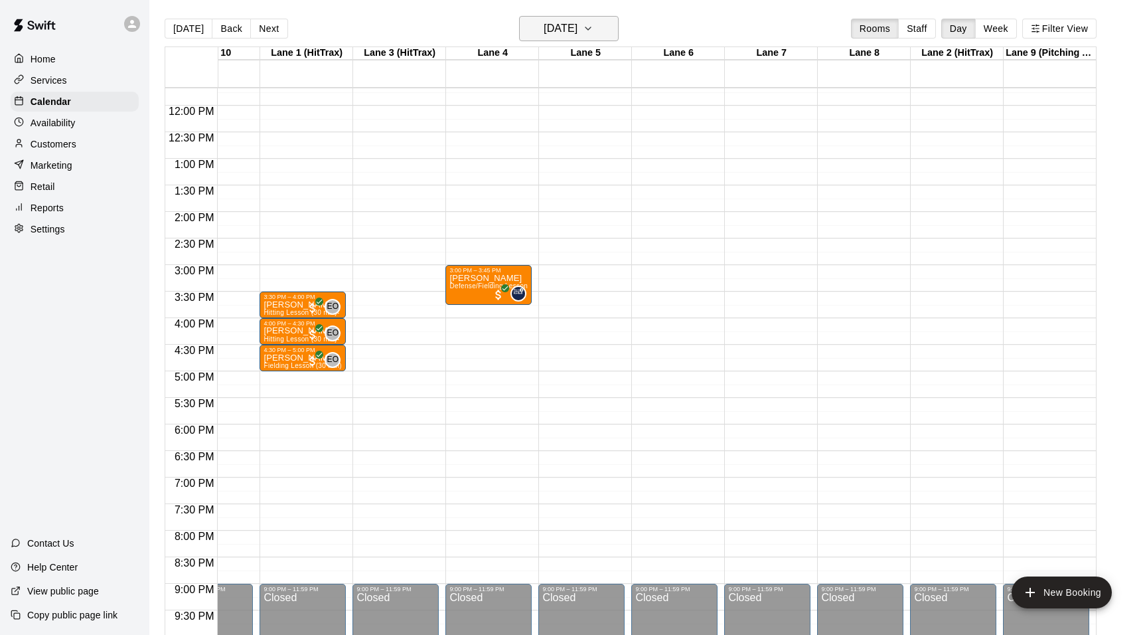
click at [594, 31] on icon "button" at bounding box center [588, 29] width 11 height 16
click at [619, 186] on button "22" at bounding box center [619, 193] width 24 height 24
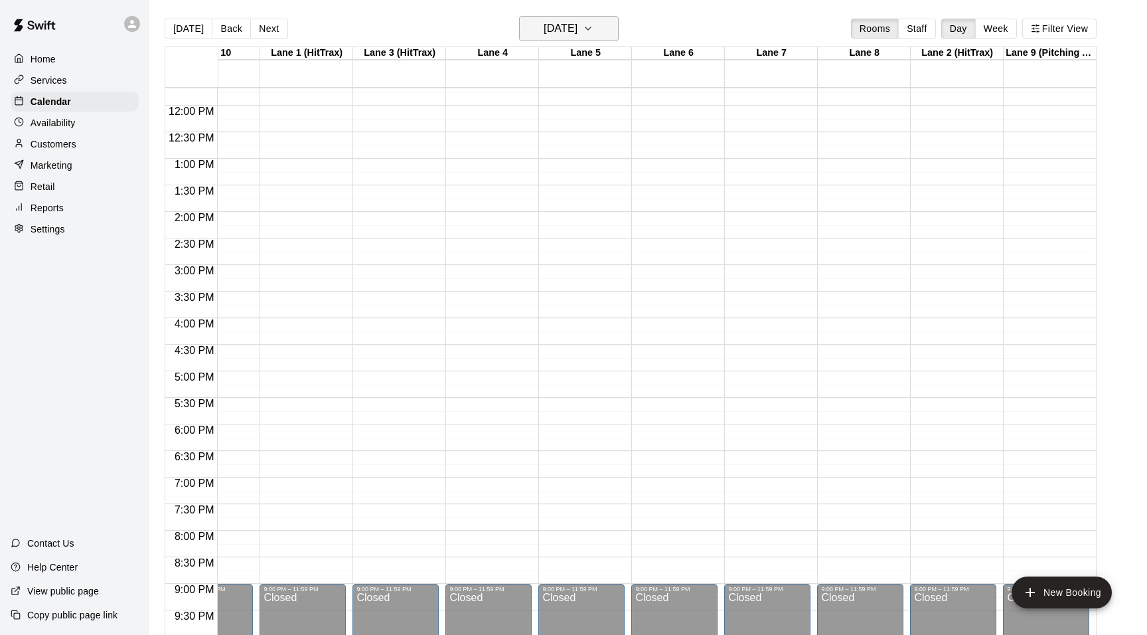
click at [594, 25] on icon "button" at bounding box center [588, 29] width 11 height 16
click at [590, 191] on button "21" at bounding box center [593, 193] width 24 height 24
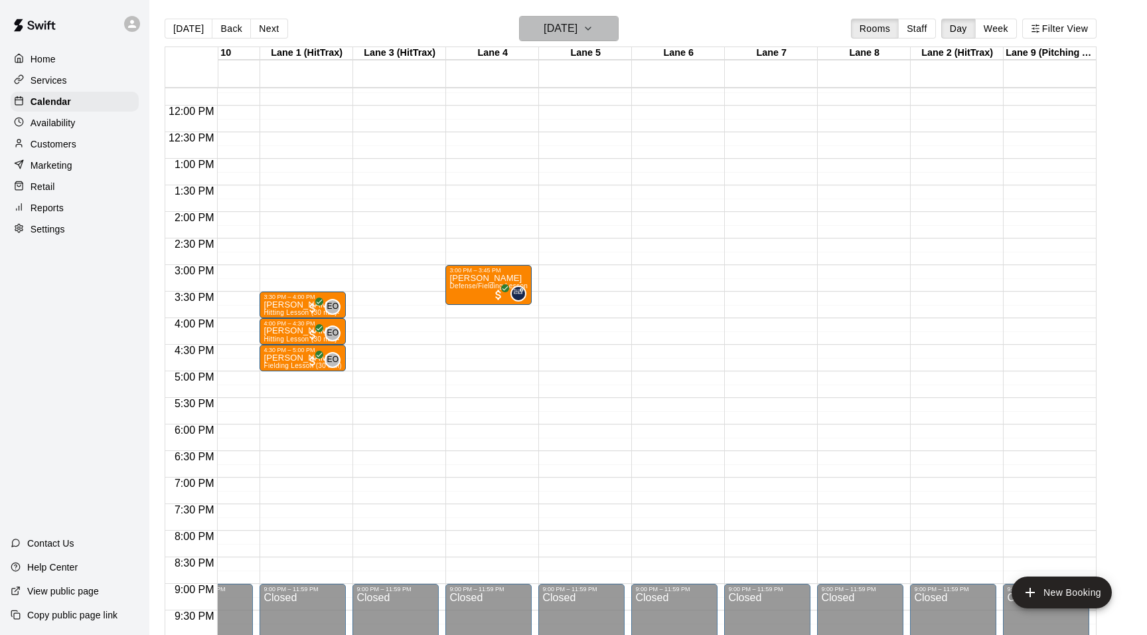
click at [594, 23] on icon "button" at bounding box center [588, 29] width 11 height 16
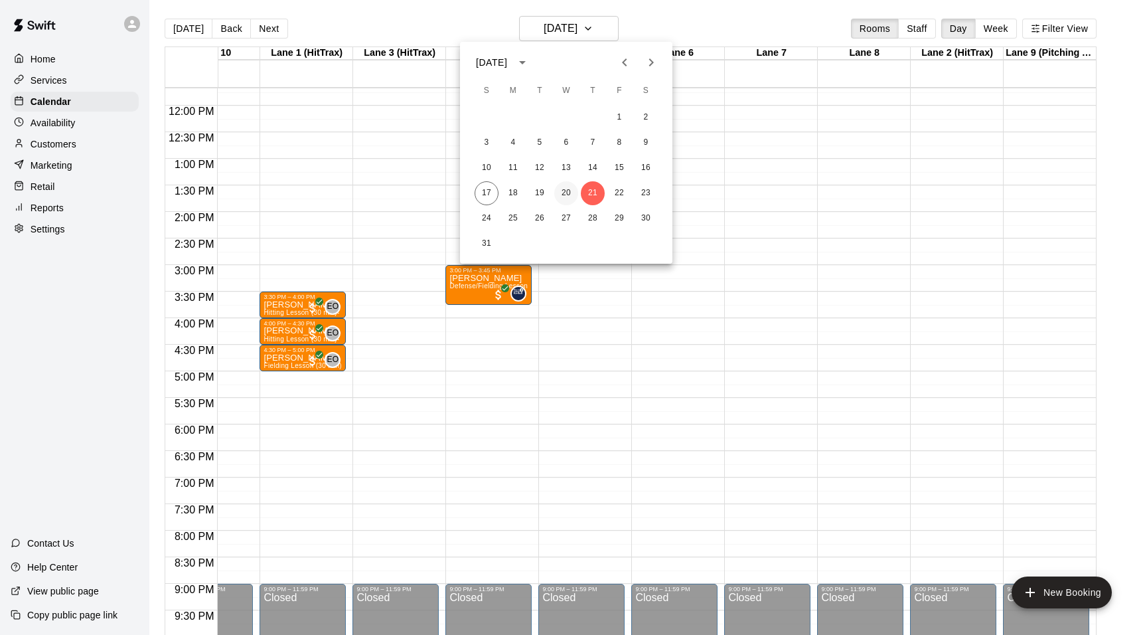
click at [569, 202] on button "20" at bounding box center [566, 193] width 24 height 24
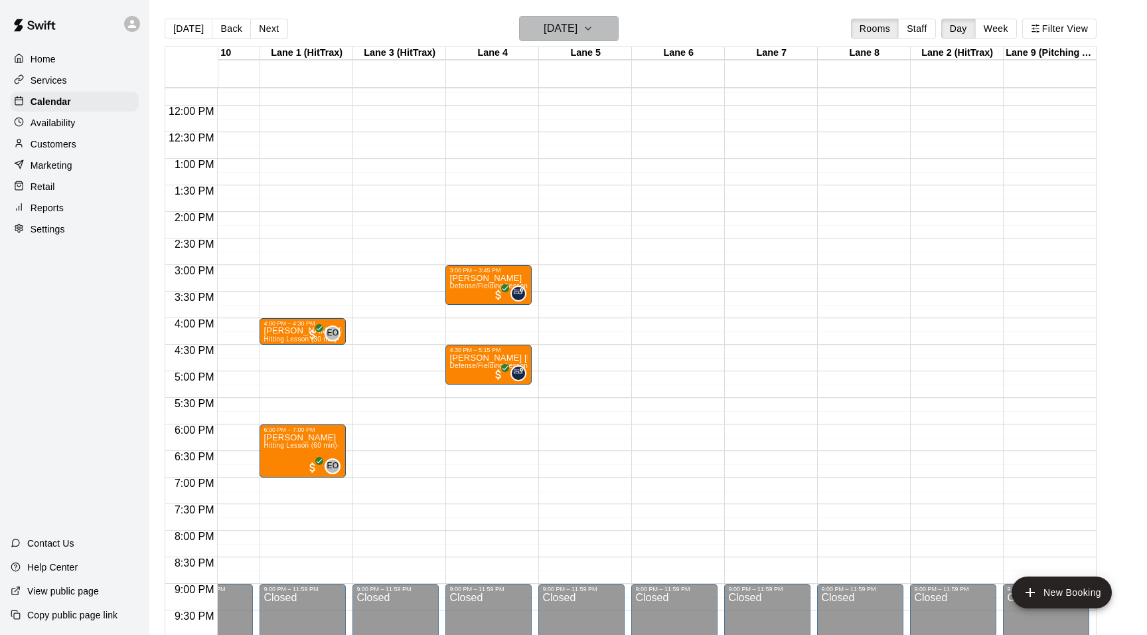
click at [591, 29] on icon "button" at bounding box center [588, 28] width 5 height 3
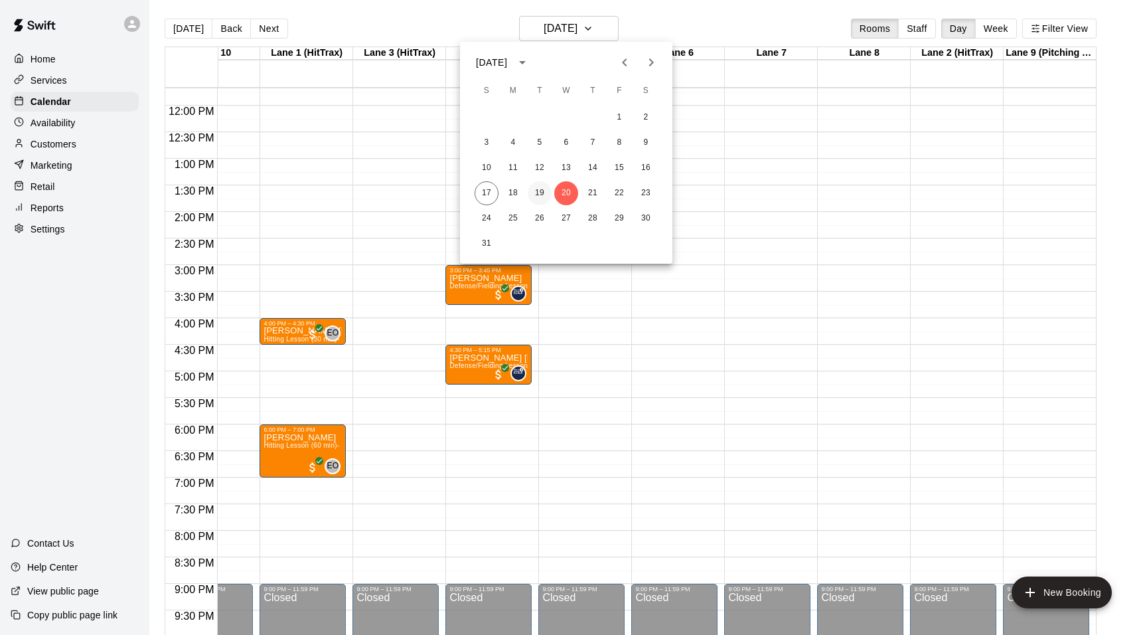
click at [538, 191] on button "19" at bounding box center [540, 193] width 24 height 24
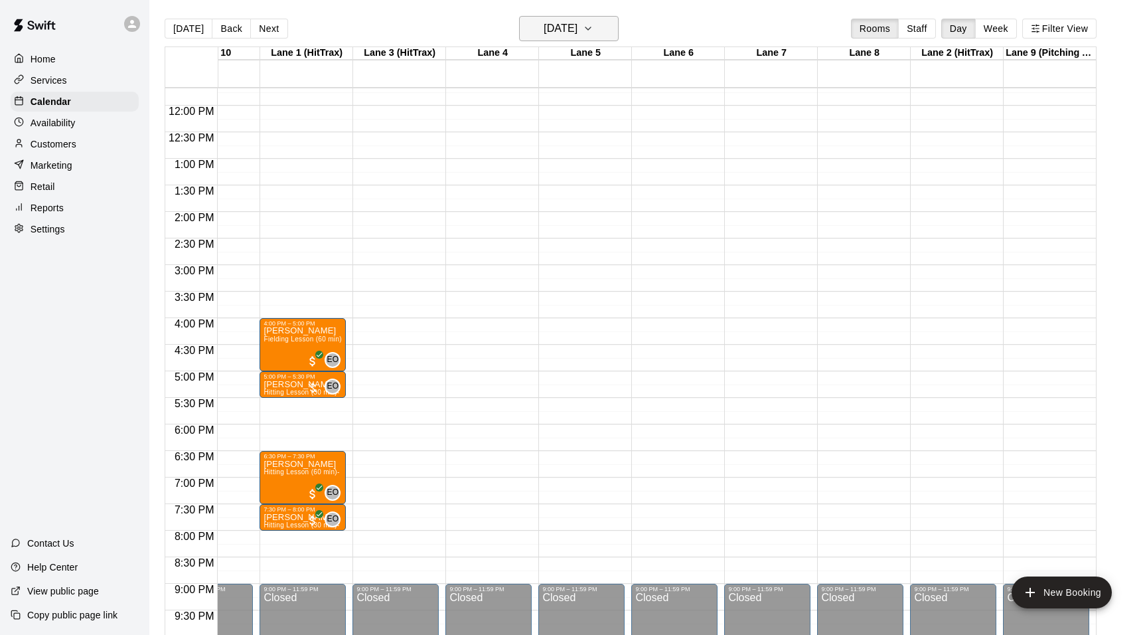
click at [594, 28] on icon "button" at bounding box center [588, 29] width 11 height 16
click at [509, 196] on button "18" at bounding box center [513, 193] width 24 height 24
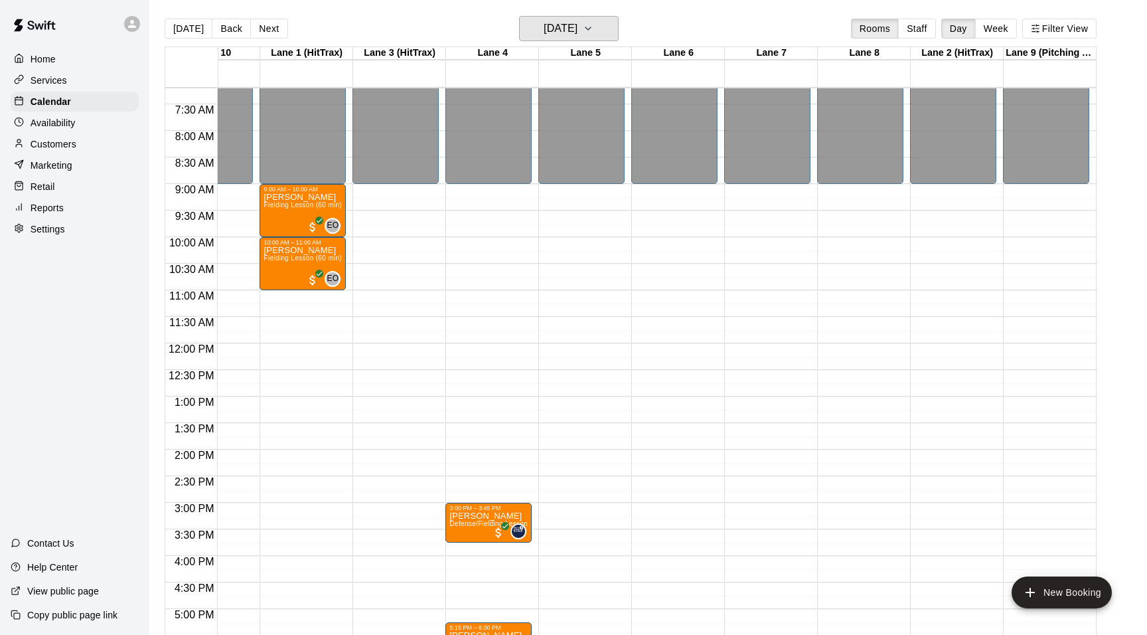
scroll to position [411, 51]
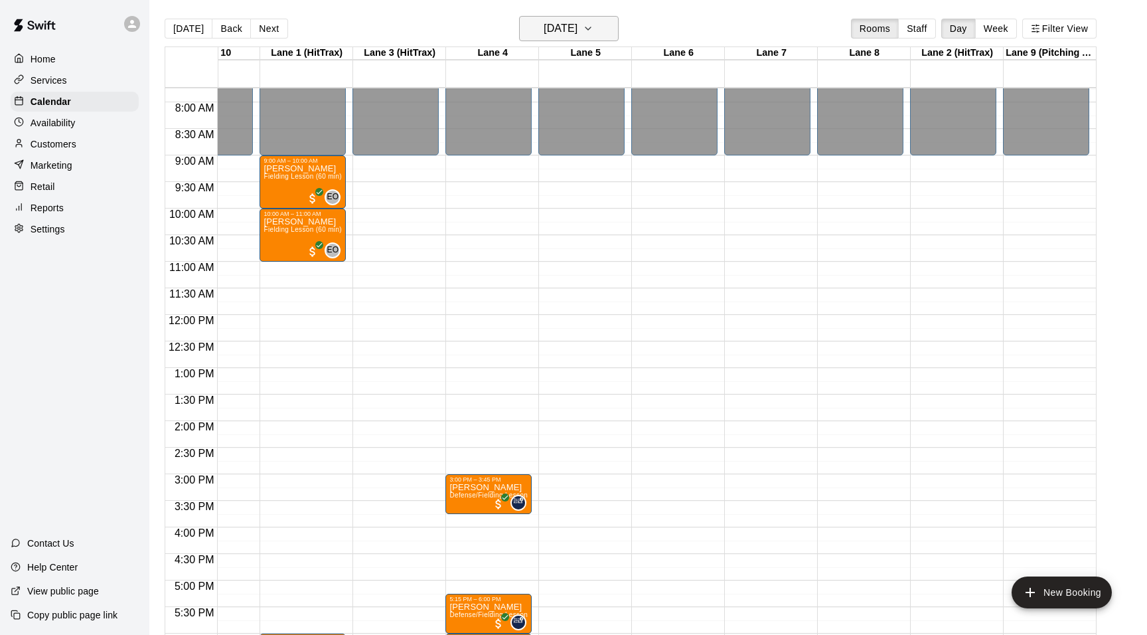
click at [594, 26] on icon "button" at bounding box center [588, 29] width 11 height 16
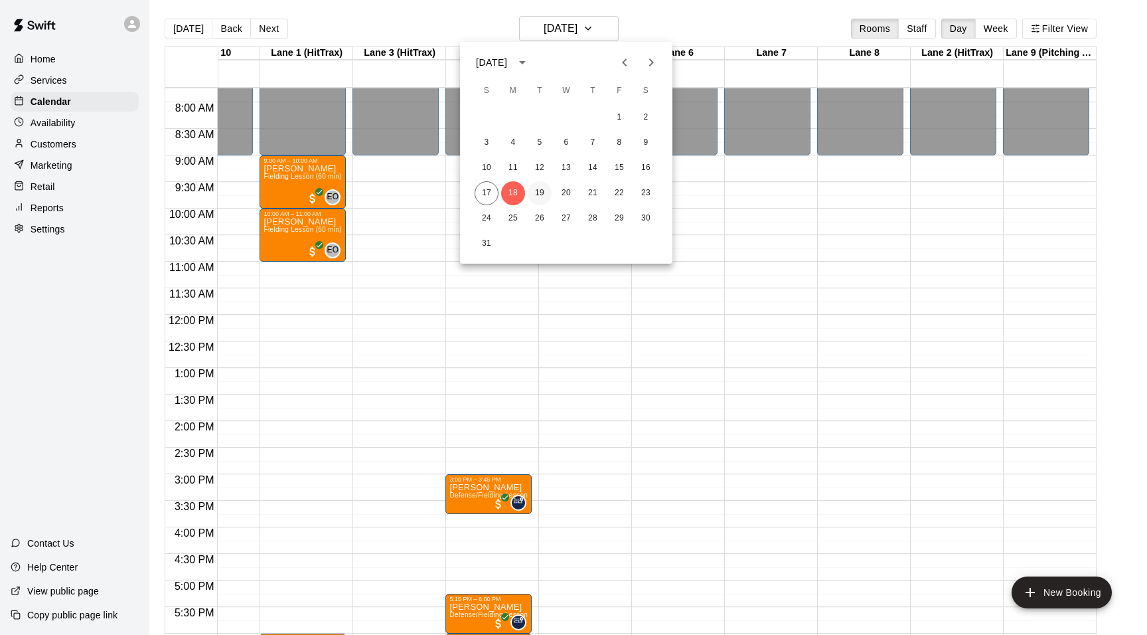
click at [546, 197] on button "19" at bounding box center [540, 193] width 24 height 24
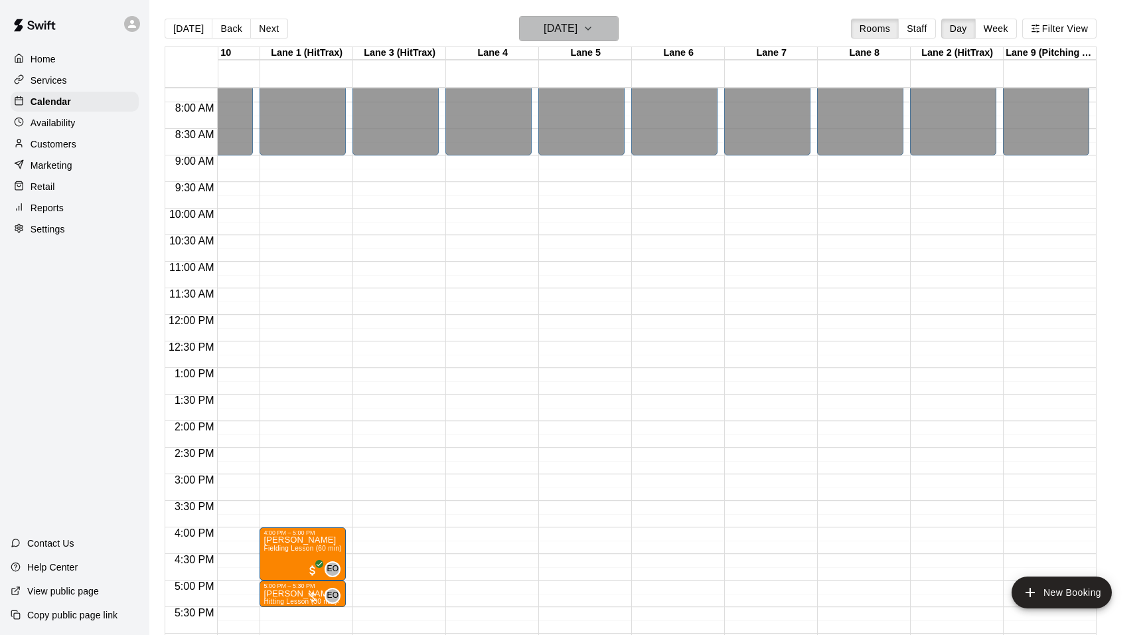
click at [594, 29] on icon "button" at bounding box center [588, 29] width 11 height 16
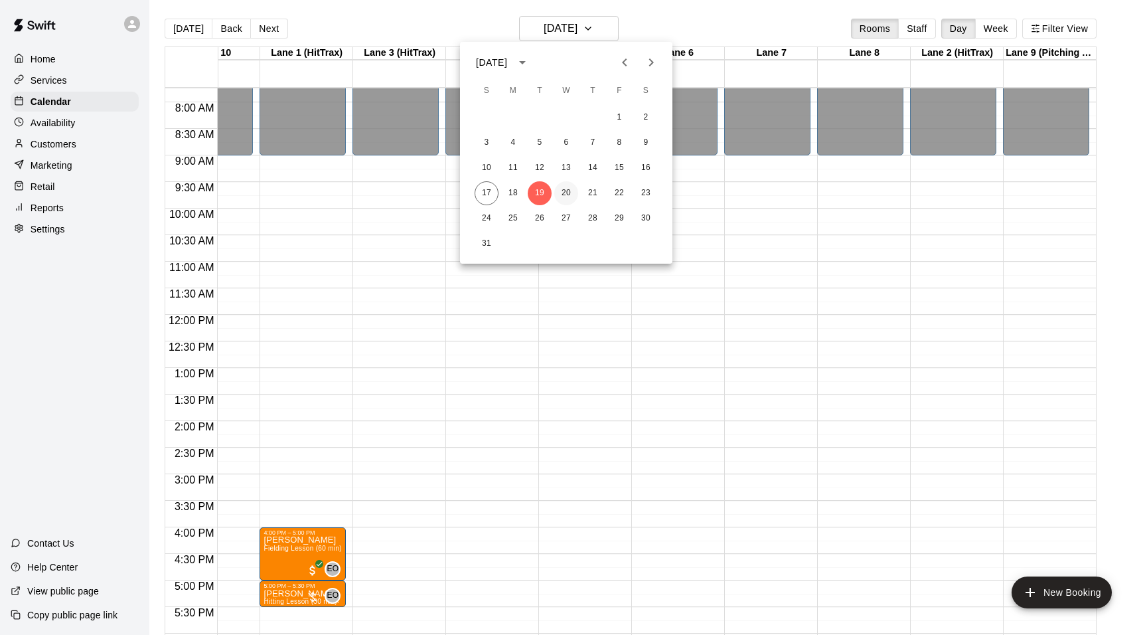
click at [571, 194] on button "20" at bounding box center [566, 193] width 24 height 24
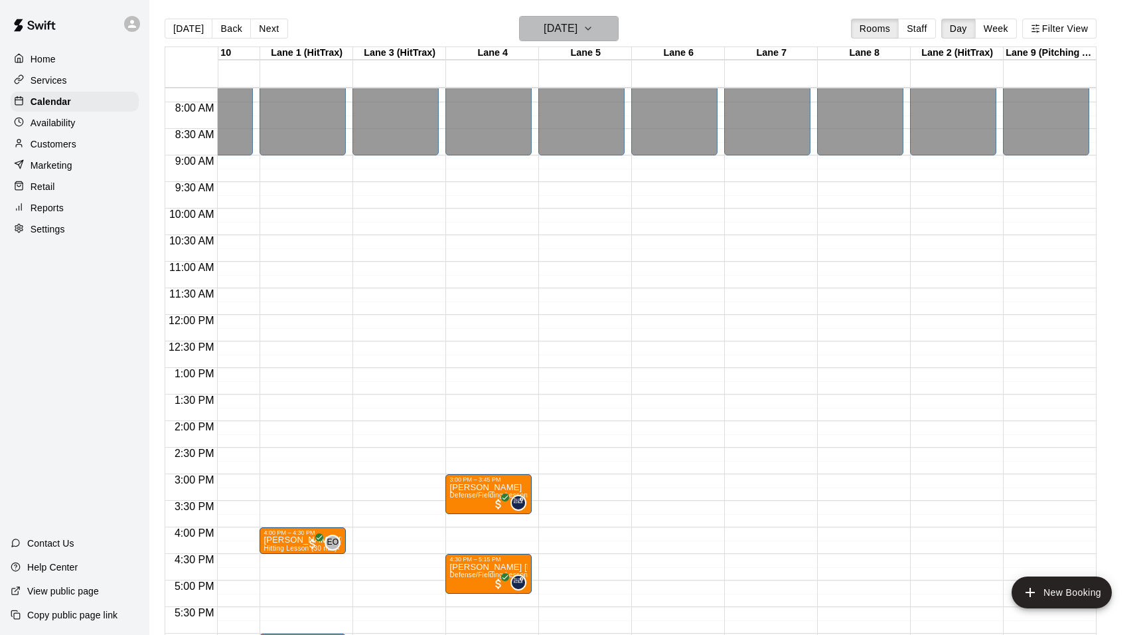
click at [594, 29] on icon "button" at bounding box center [588, 29] width 11 height 16
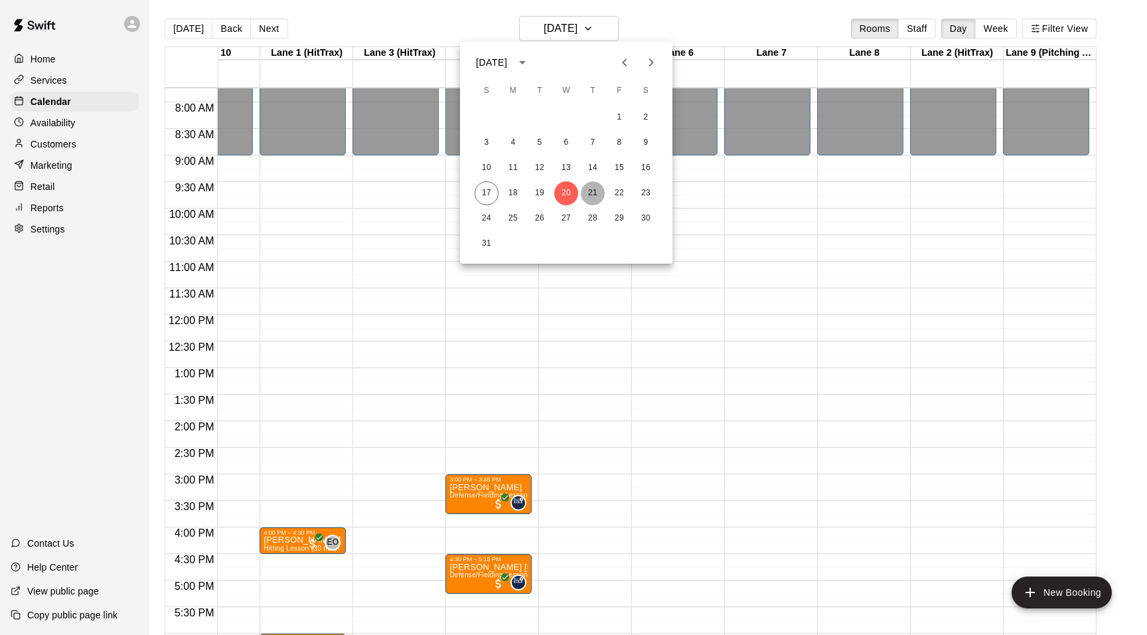
click at [595, 191] on button "21" at bounding box center [593, 193] width 24 height 24
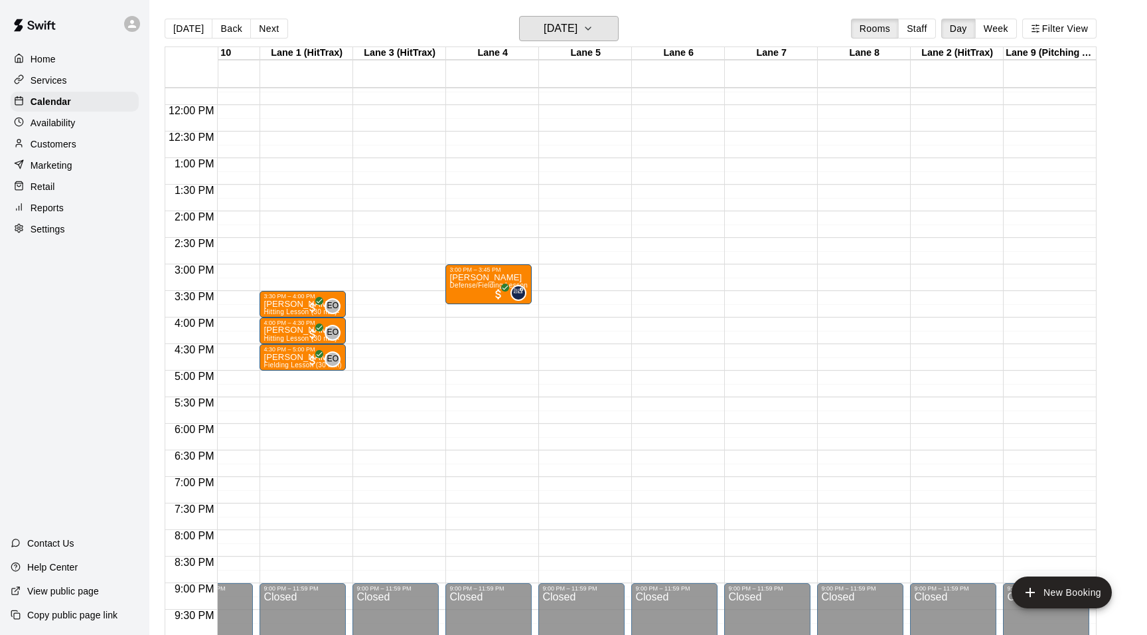
scroll to position [662, 51]
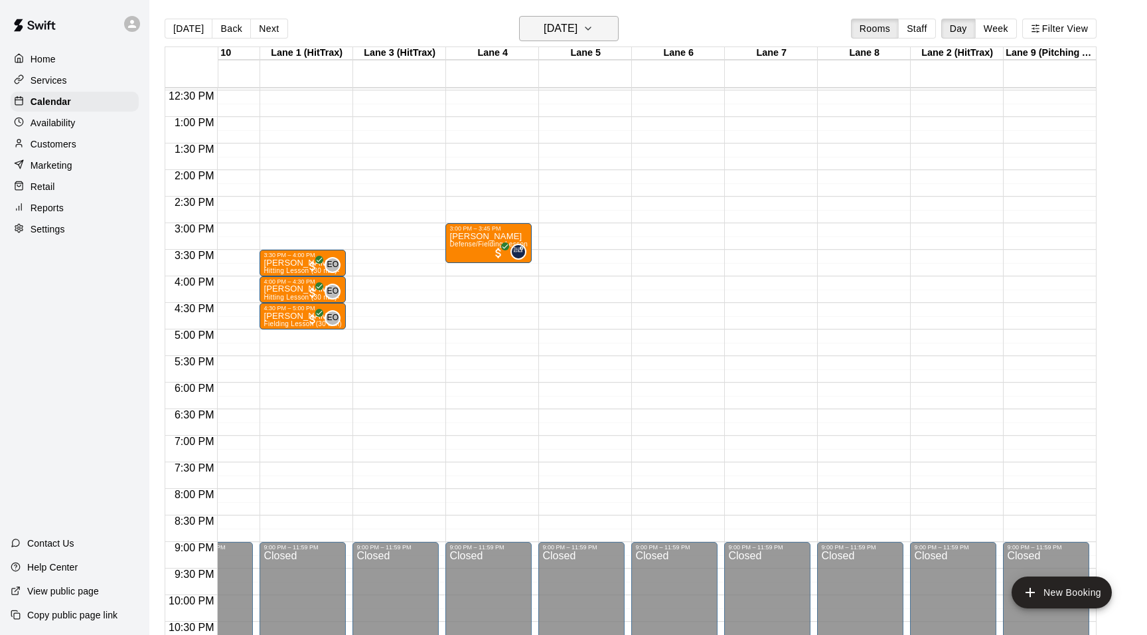
click at [594, 29] on icon "button" at bounding box center [588, 29] width 11 height 16
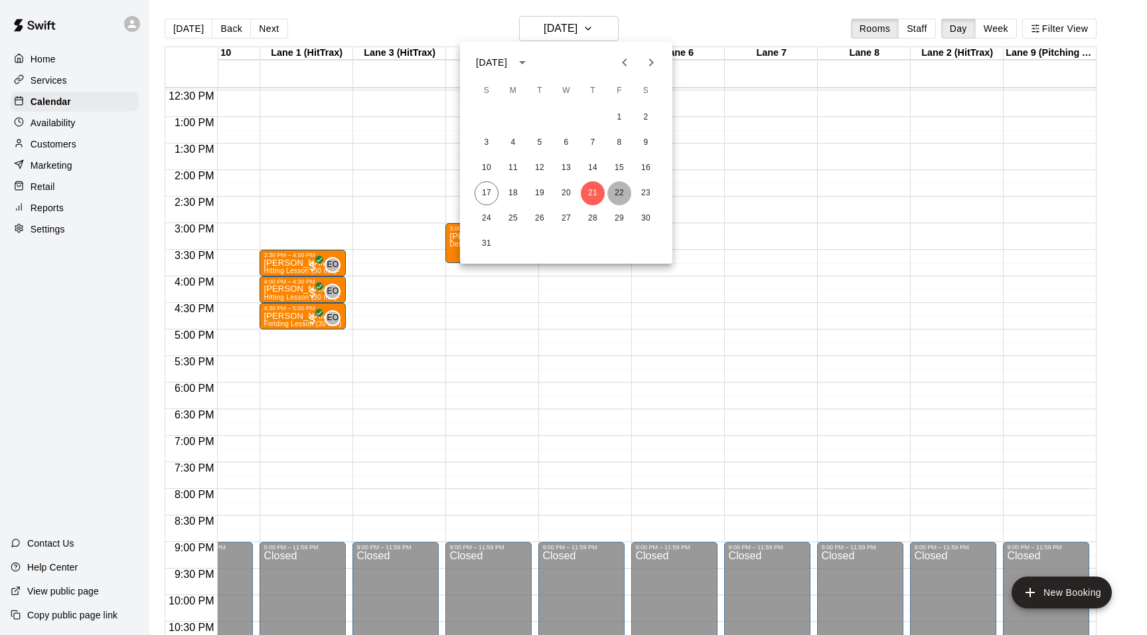
click at [624, 199] on button "22" at bounding box center [619, 193] width 24 height 24
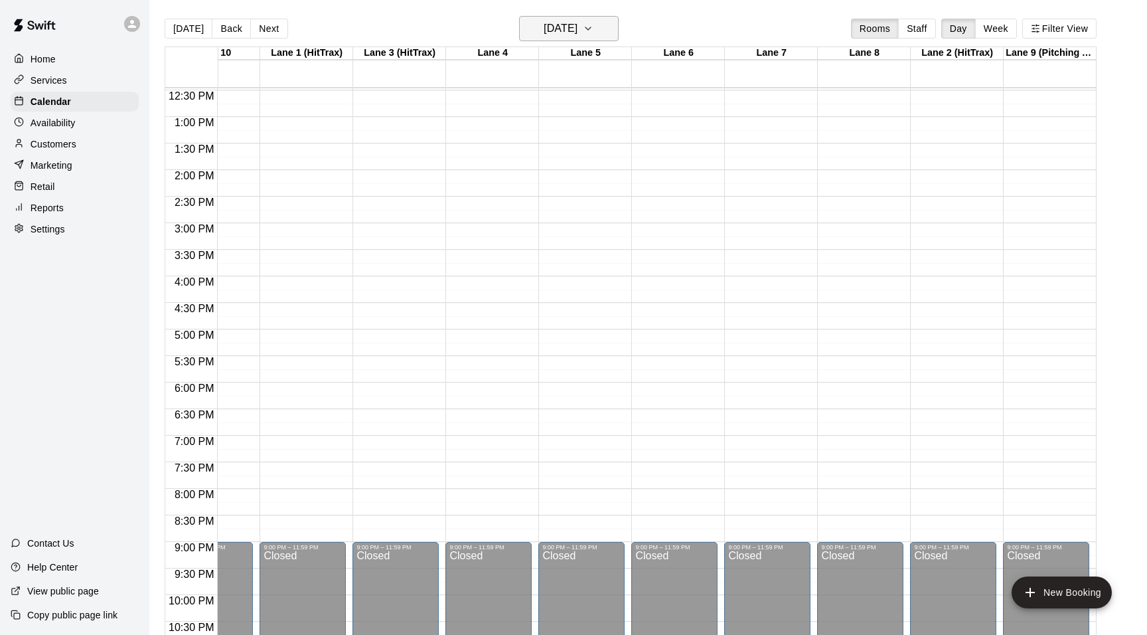
click at [594, 25] on icon "button" at bounding box center [588, 29] width 11 height 16
click at [640, 190] on button "23" at bounding box center [646, 193] width 24 height 24
click at [594, 33] on icon "button" at bounding box center [588, 29] width 11 height 16
click at [592, 194] on button "21" at bounding box center [593, 193] width 24 height 24
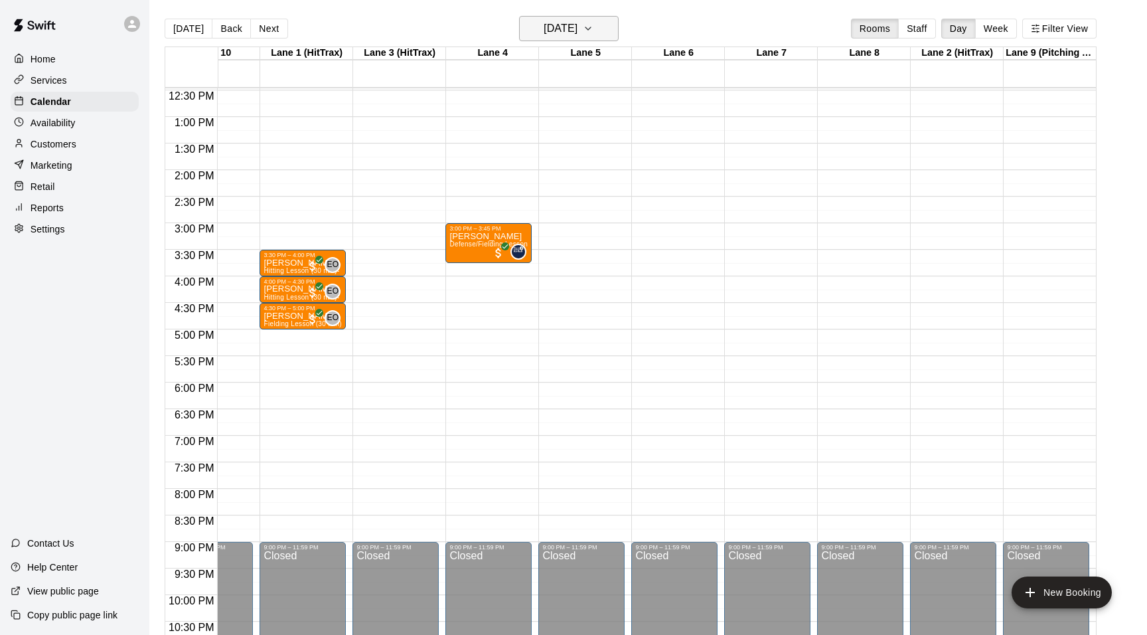
click at [594, 24] on icon "button" at bounding box center [588, 29] width 11 height 16
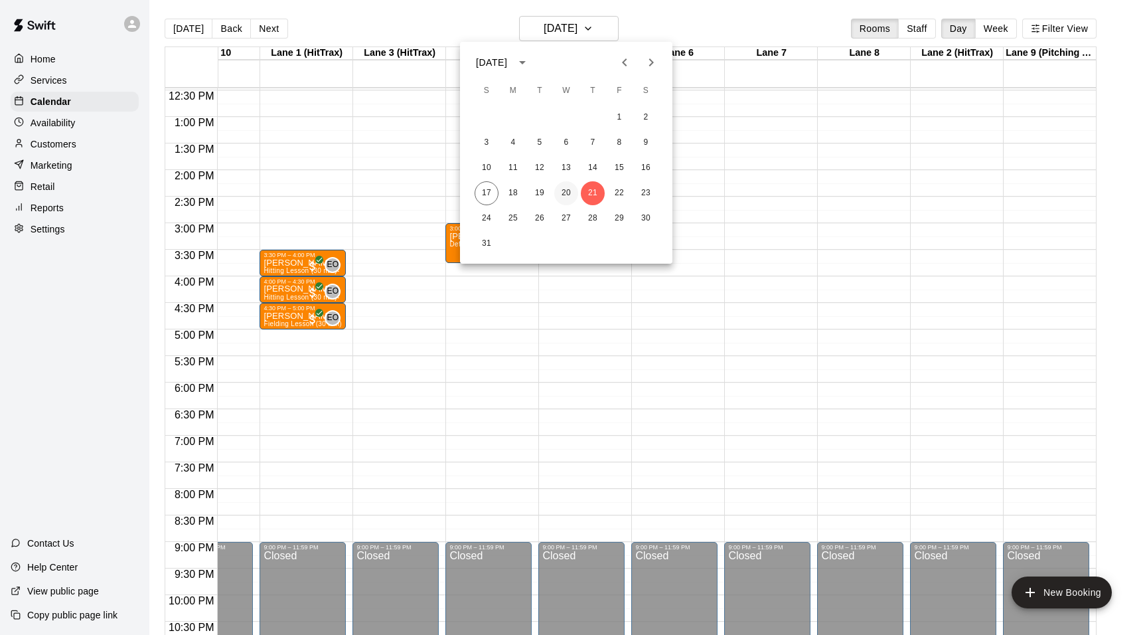
click at [568, 186] on button "20" at bounding box center [566, 193] width 24 height 24
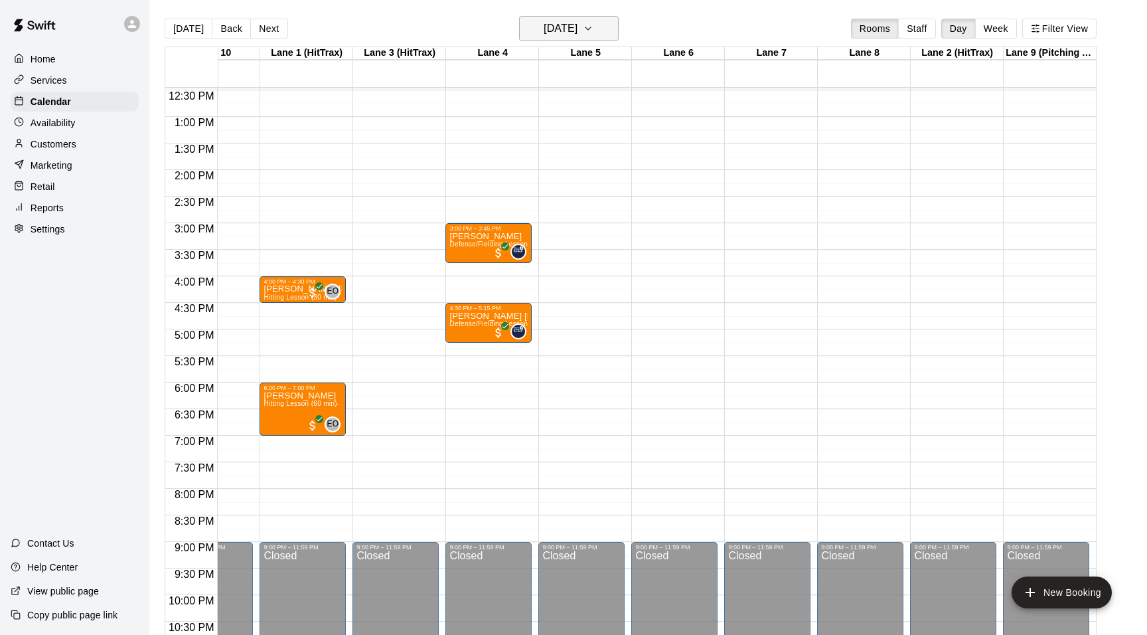
click at [594, 27] on icon "button" at bounding box center [588, 29] width 11 height 16
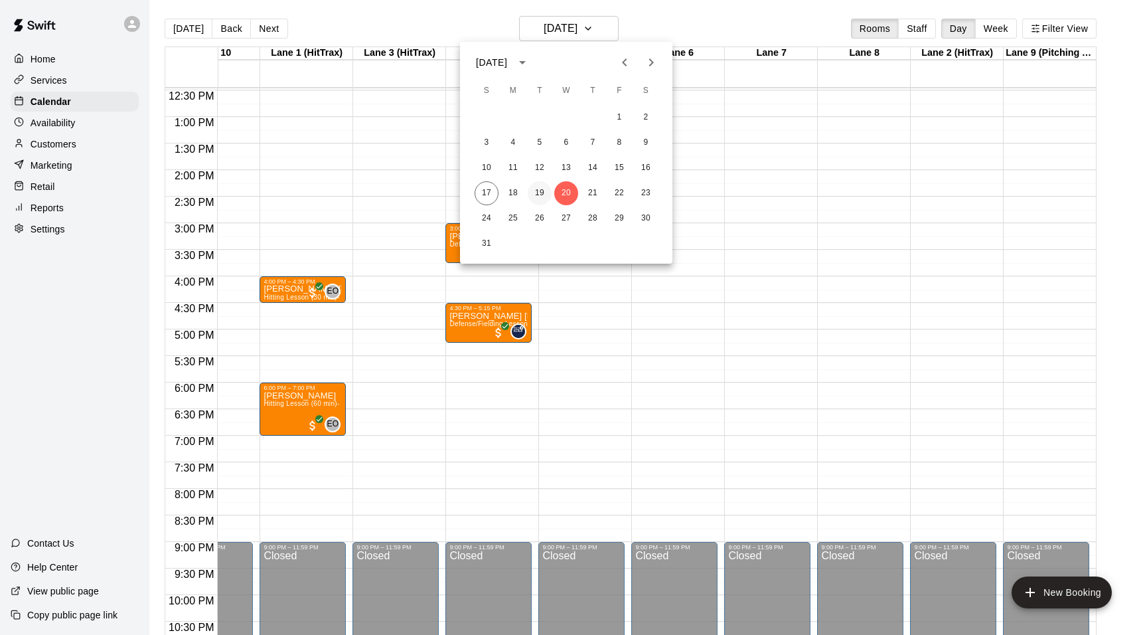
click at [547, 189] on button "19" at bounding box center [540, 193] width 24 height 24
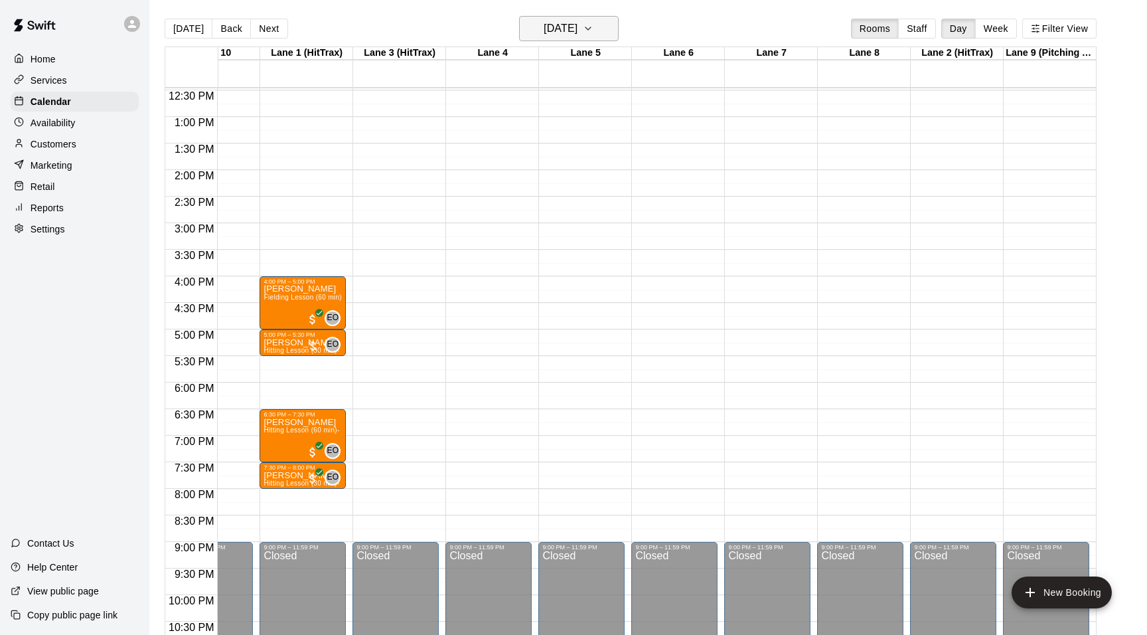
click at [591, 29] on icon "button" at bounding box center [588, 28] width 5 height 3
click at [511, 189] on button "18" at bounding box center [513, 193] width 24 height 24
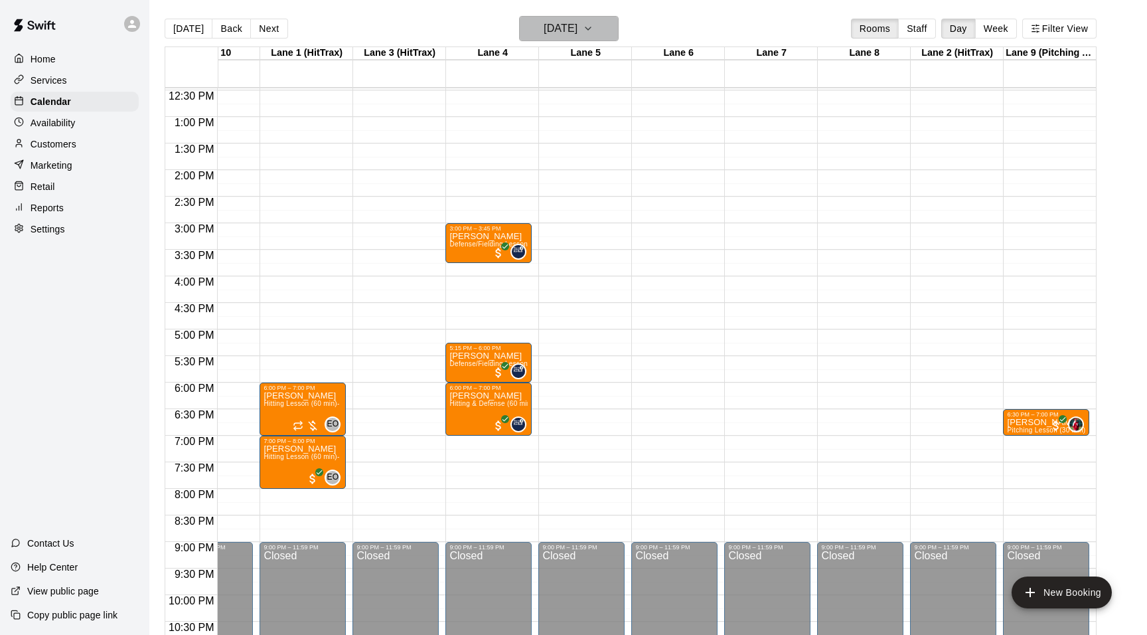
click at [594, 27] on icon "button" at bounding box center [588, 29] width 11 height 16
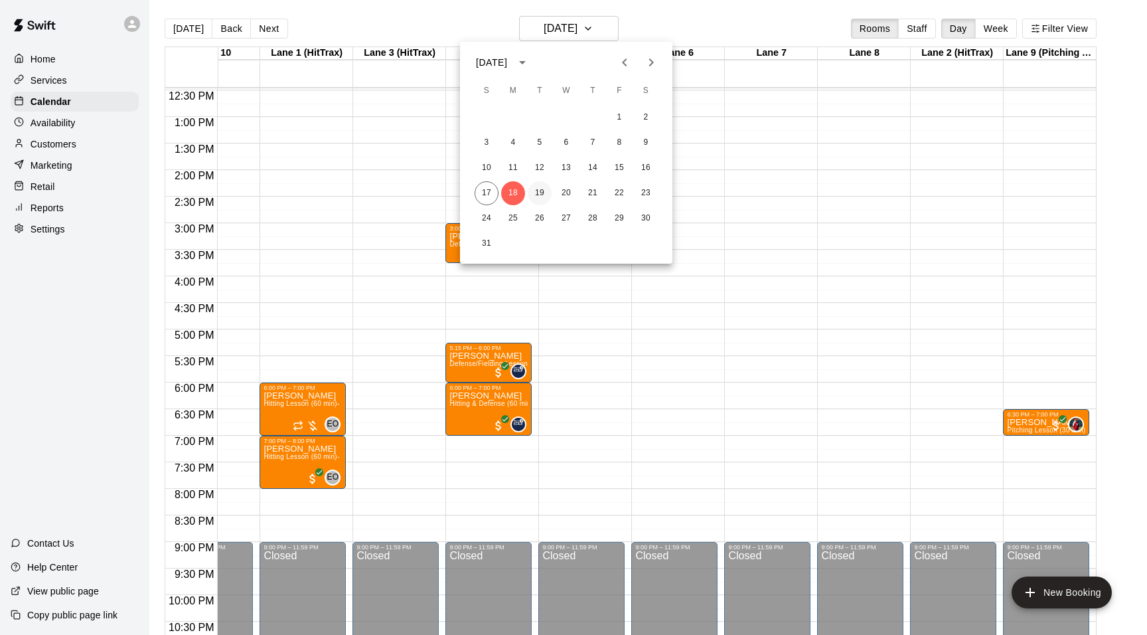
click at [546, 197] on button "19" at bounding box center [540, 193] width 24 height 24
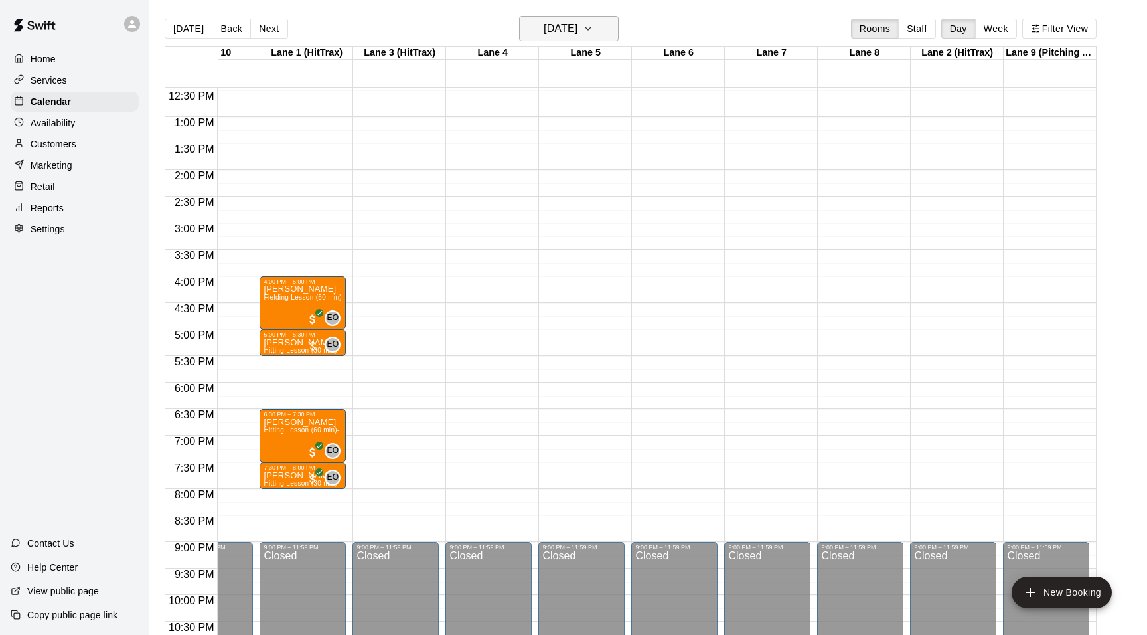
click at [594, 27] on icon "button" at bounding box center [588, 29] width 11 height 16
click at [515, 189] on button "18" at bounding box center [513, 193] width 24 height 24
